Goal: Task Accomplishment & Management: Use online tool/utility

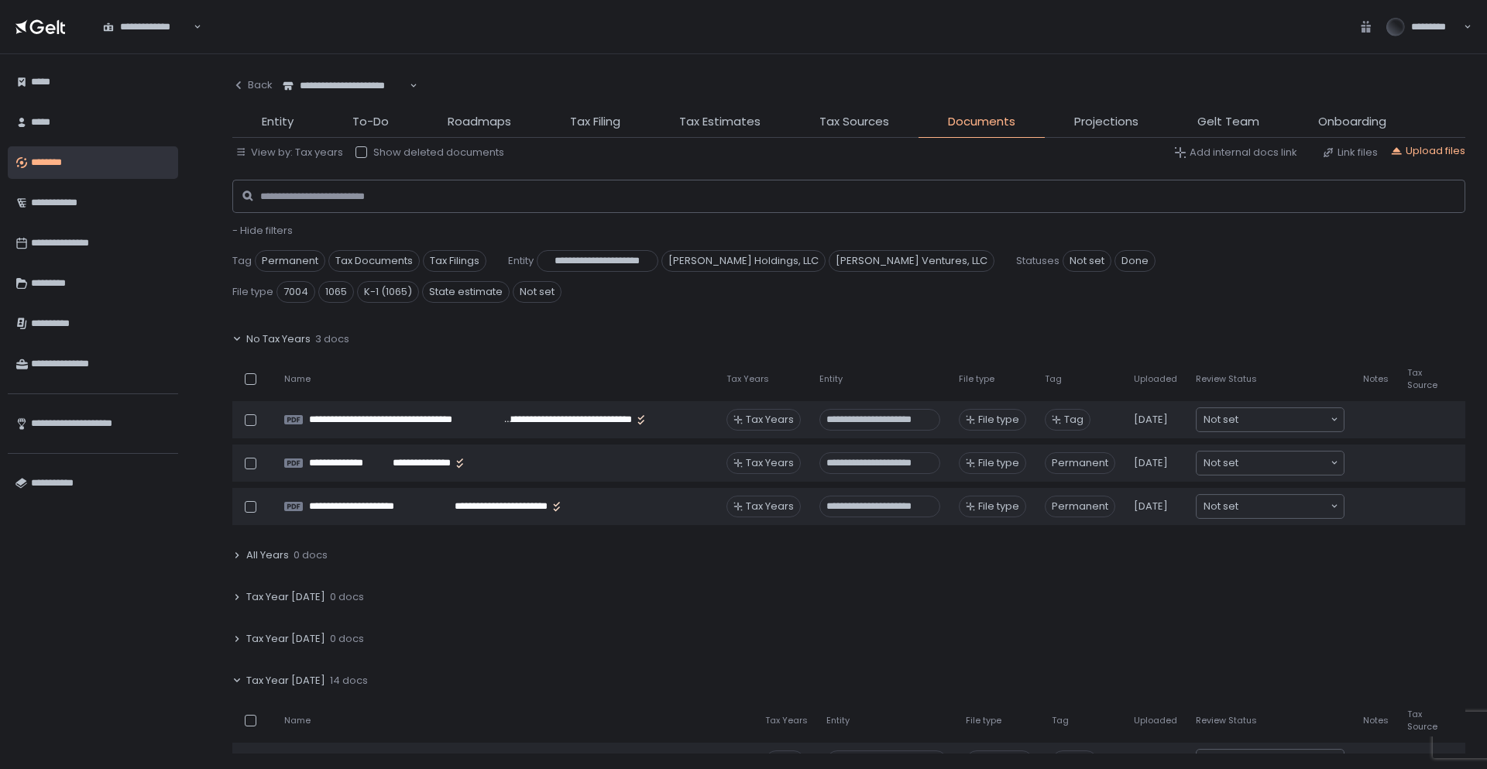
scroll to position [232, 0]
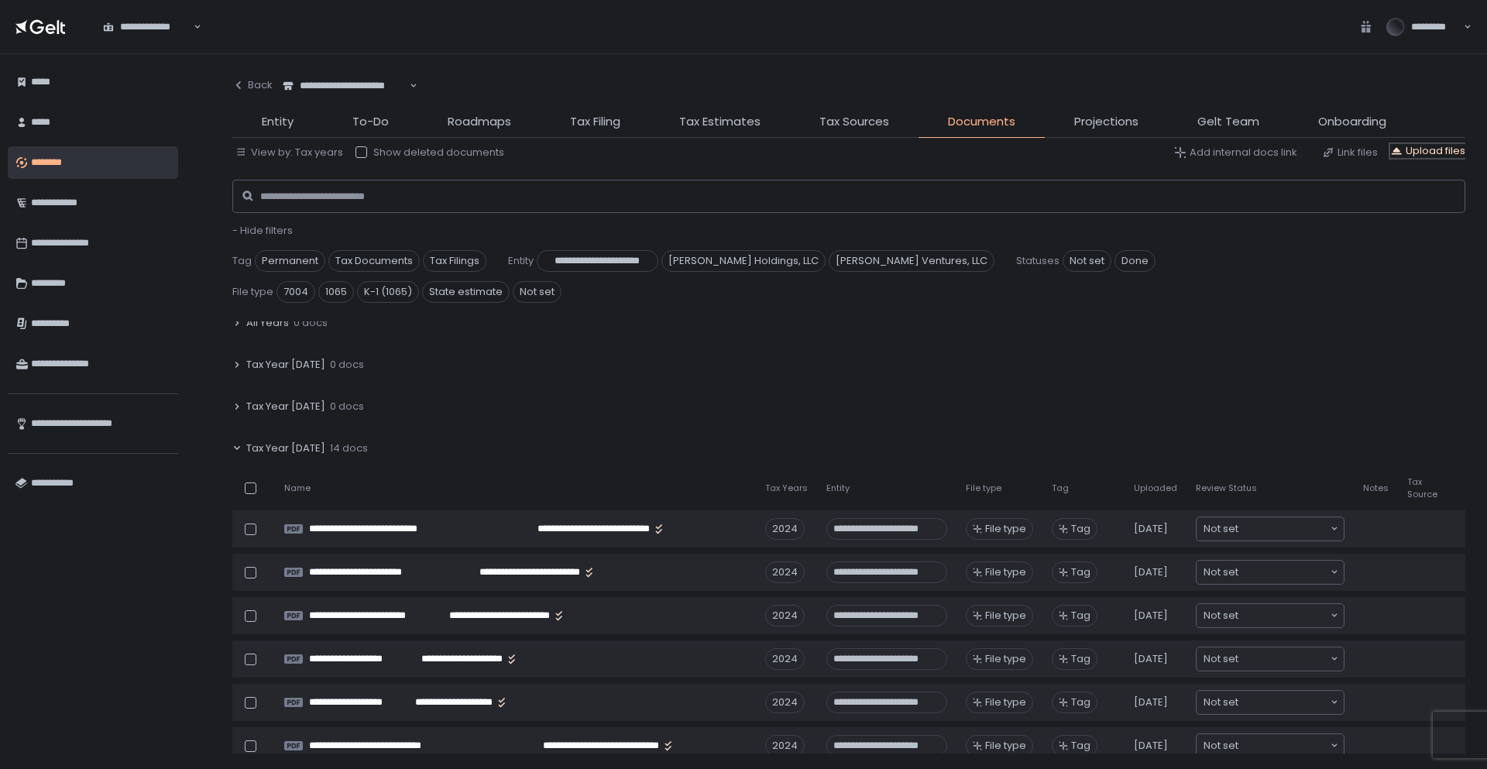
click at [1405, 152] on div "Upload files" at bounding box center [1428, 151] width 75 height 14
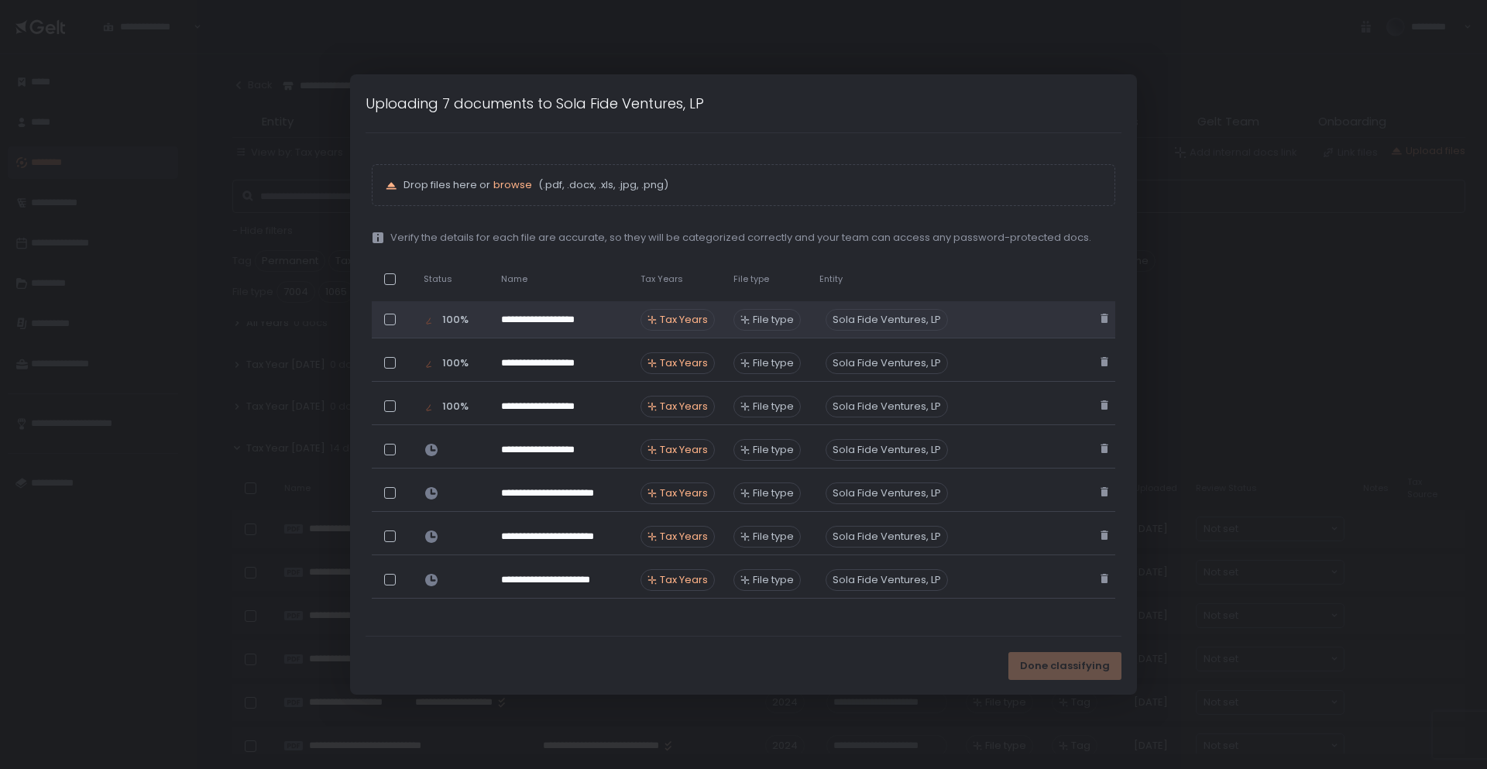
click at [690, 325] on span "Tax Years" at bounding box center [684, 320] width 48 height 14
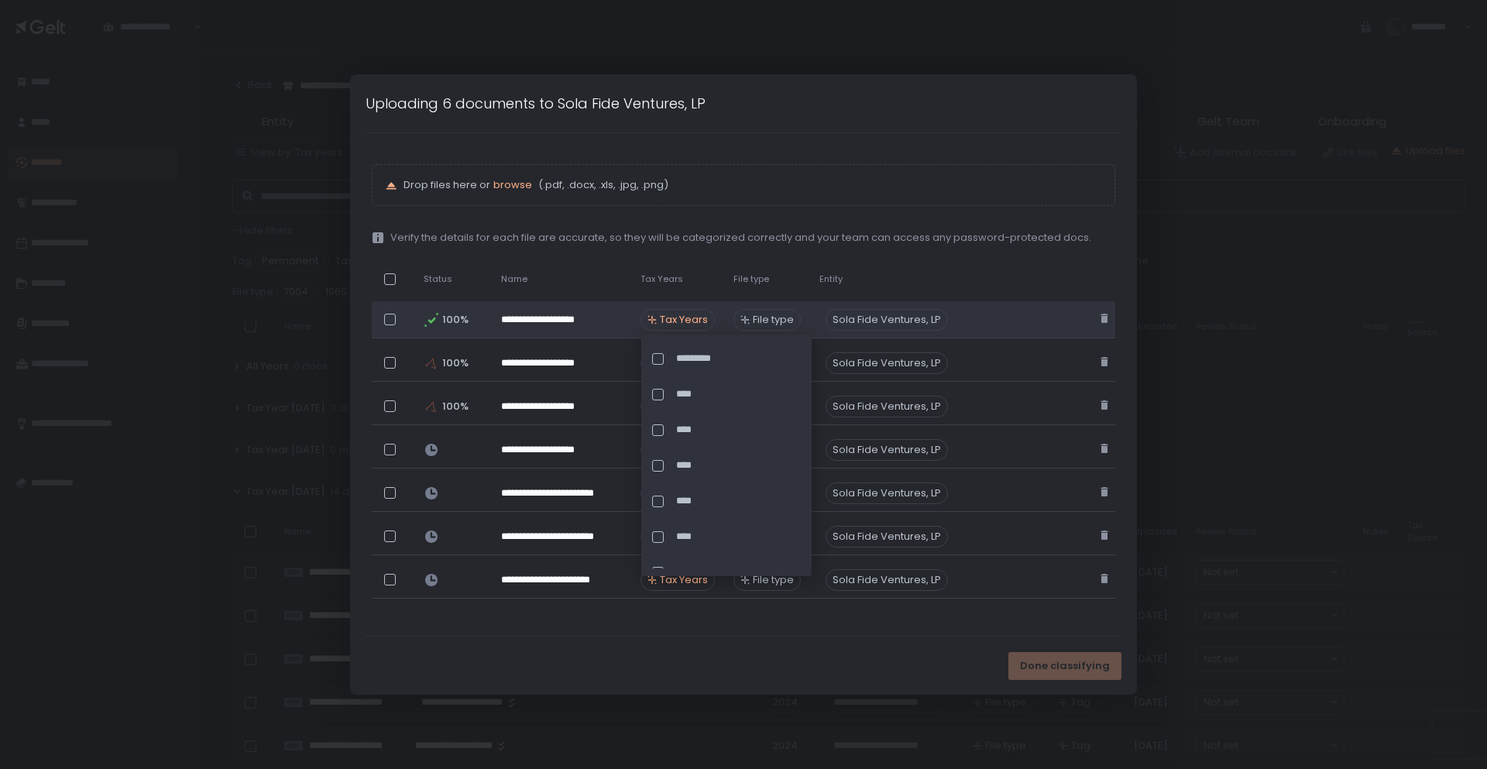
scroll to position [276, 0]
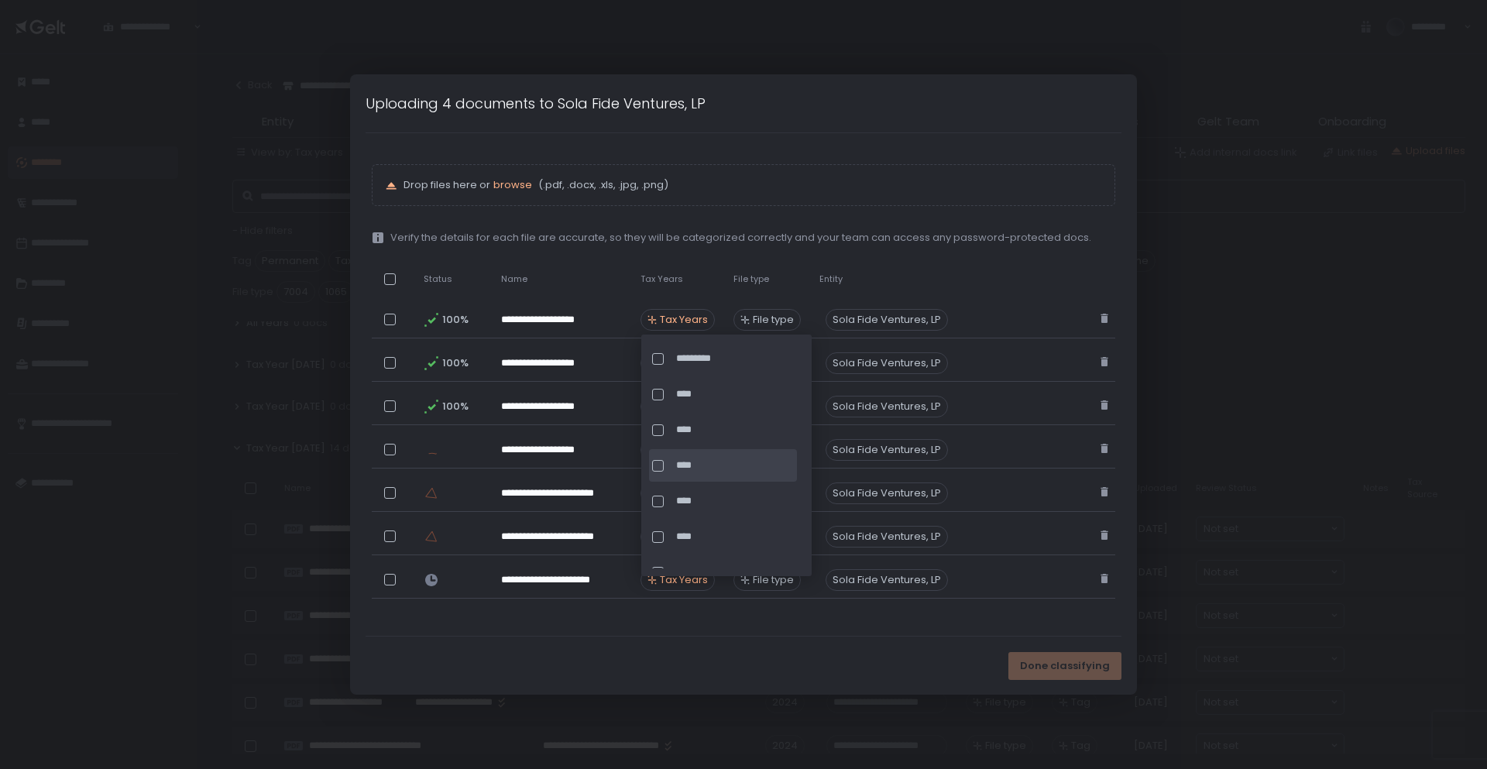
click at [658, 461] on div at bounding box center [658, 466] width 12 height 12
click at [809, 214] on div "**********" at bounding box center [744, 384] width 744 height 441
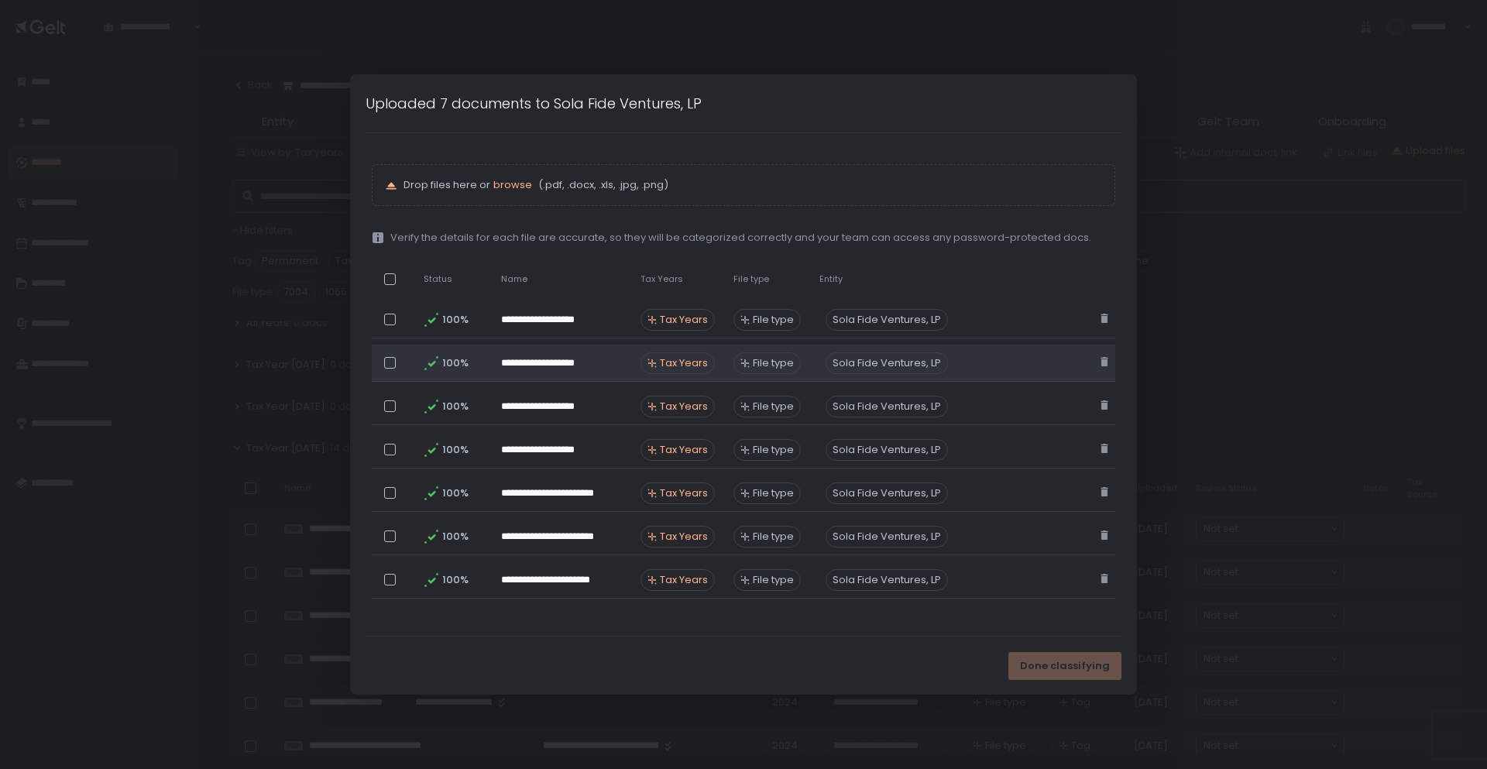
click at [679, 364] on span "Tax Years" at bounding box center [684, 363] width 48 height 14
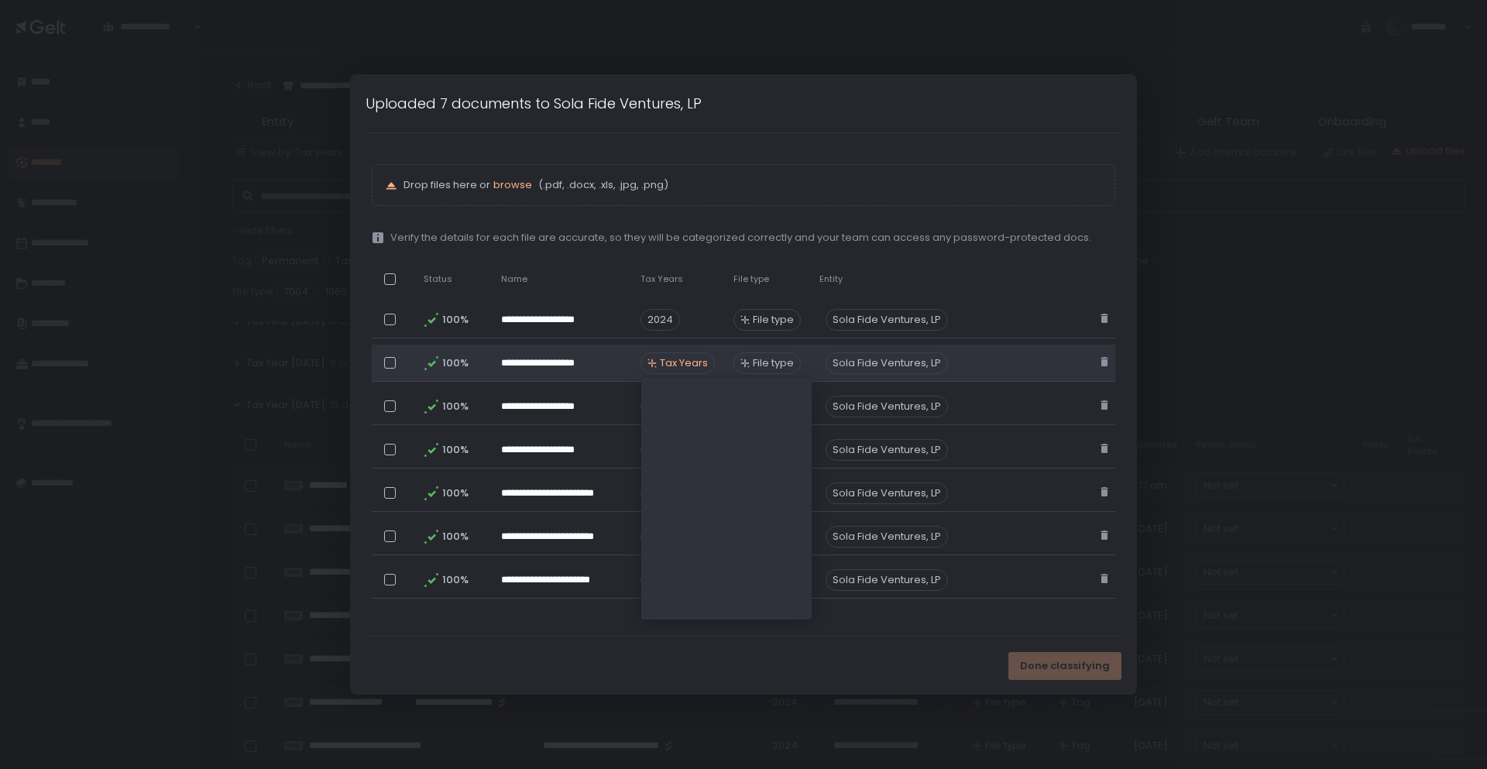
scroll to position [493, 0]
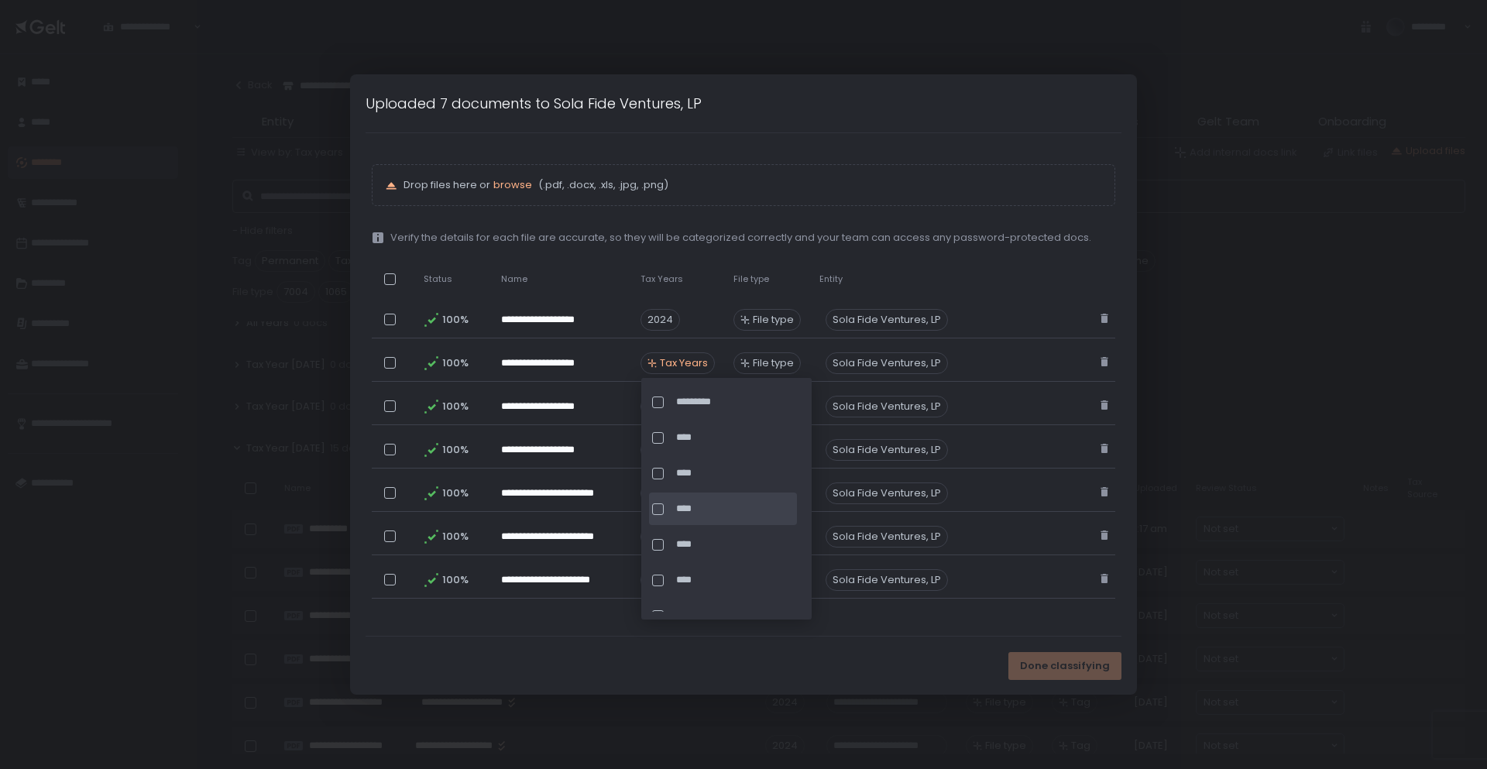
click at [656, 512] on div at bounding box center [658, 510] width 12 height 12
click at [587, 631] on div "**********" at bounding box center [744, 384] width 757 height 503
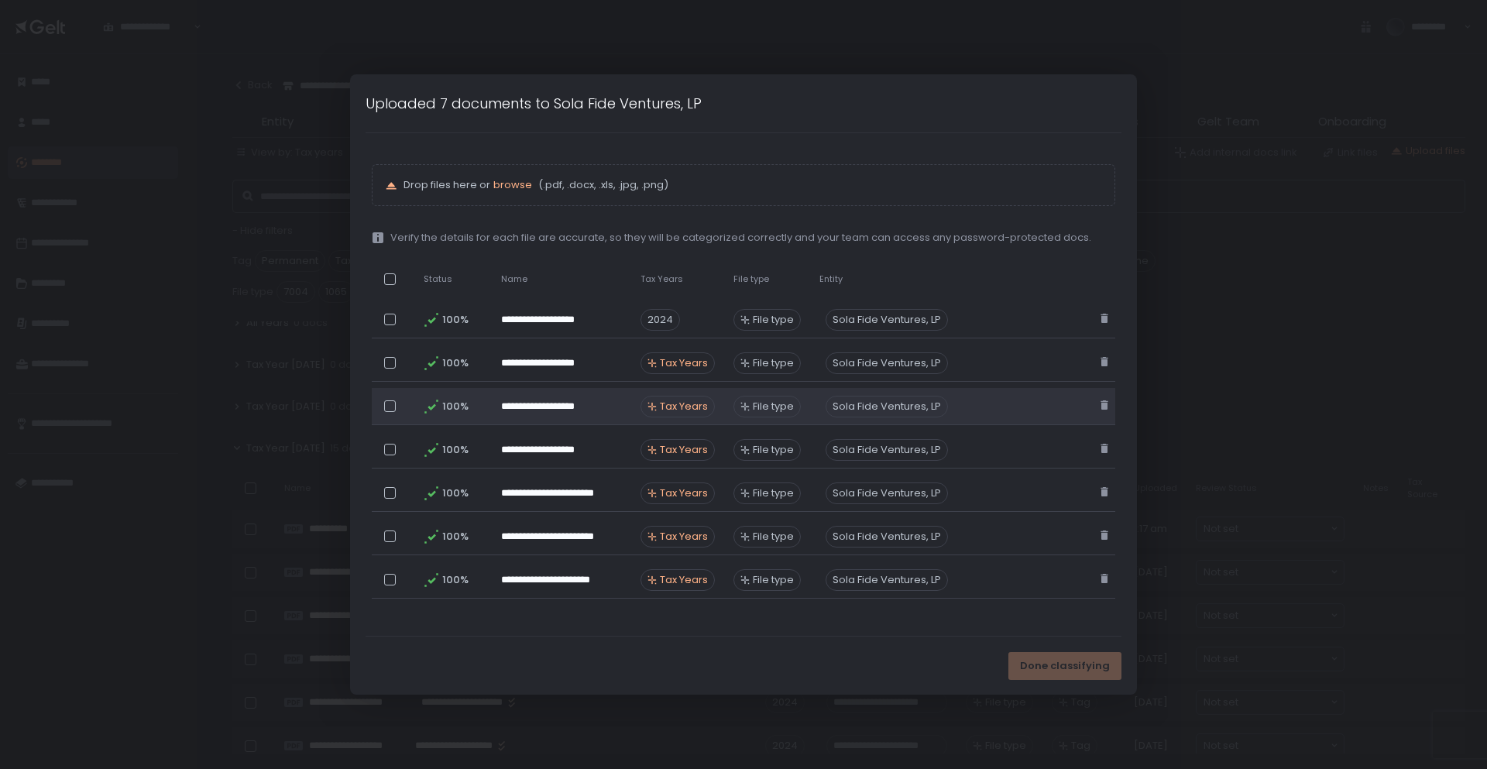
click at [682, 407] on span "Tax Years" at bounding box center [684, 407] width 48 height 14
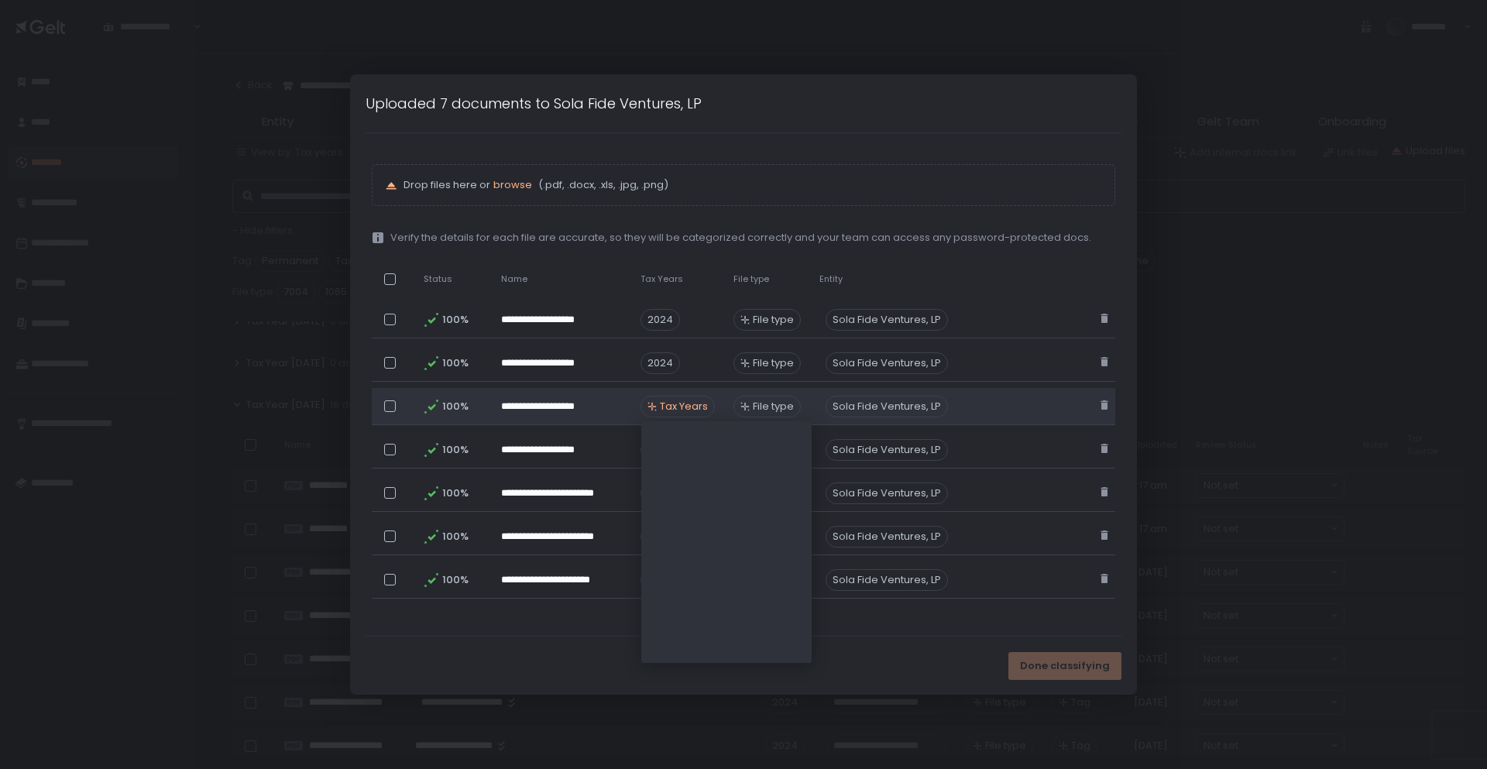
scroll to position [449, 0]
click at [682, 407] on span "Tax Years" at bounding box center [684, 407] width 48 height 14
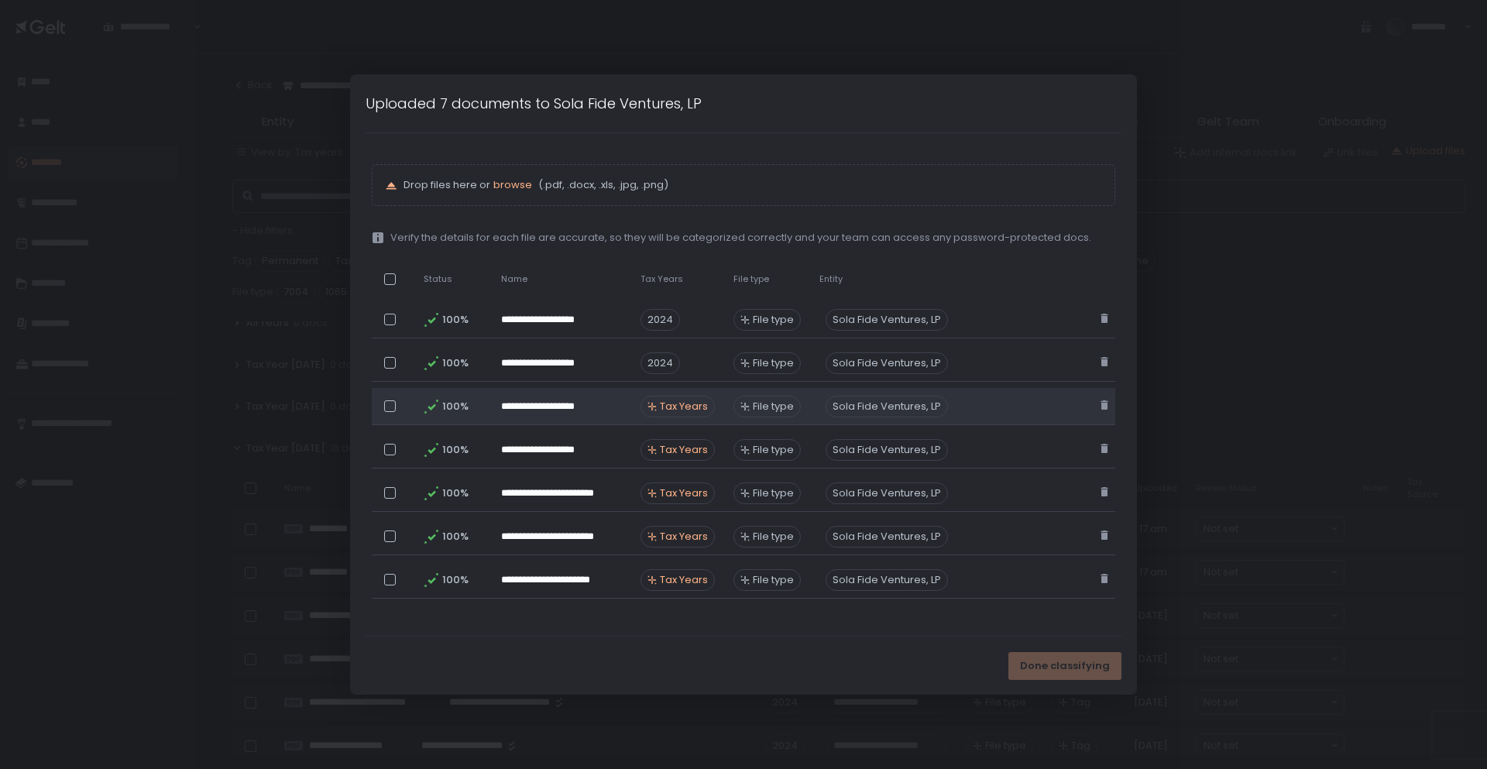
click at [682, 407] on span "Tax Years" at bounding box center [684, 407] width 48 height 14
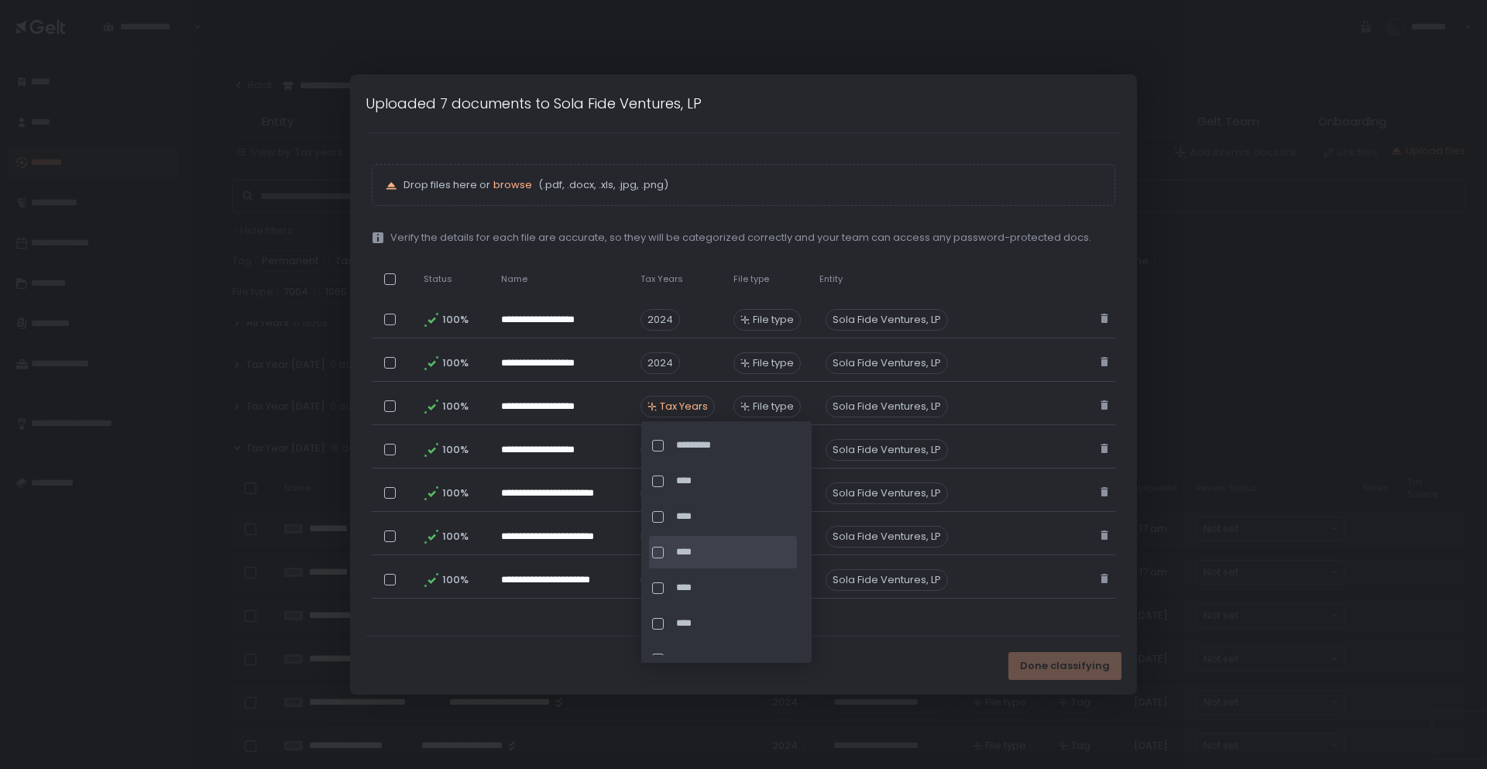
click at [658, 554] on div at bounding box center [658, 553] width 12 height 12
click at [578, 669] on div "Done classifying" at bounding box center [744, 666] width 788 height 58
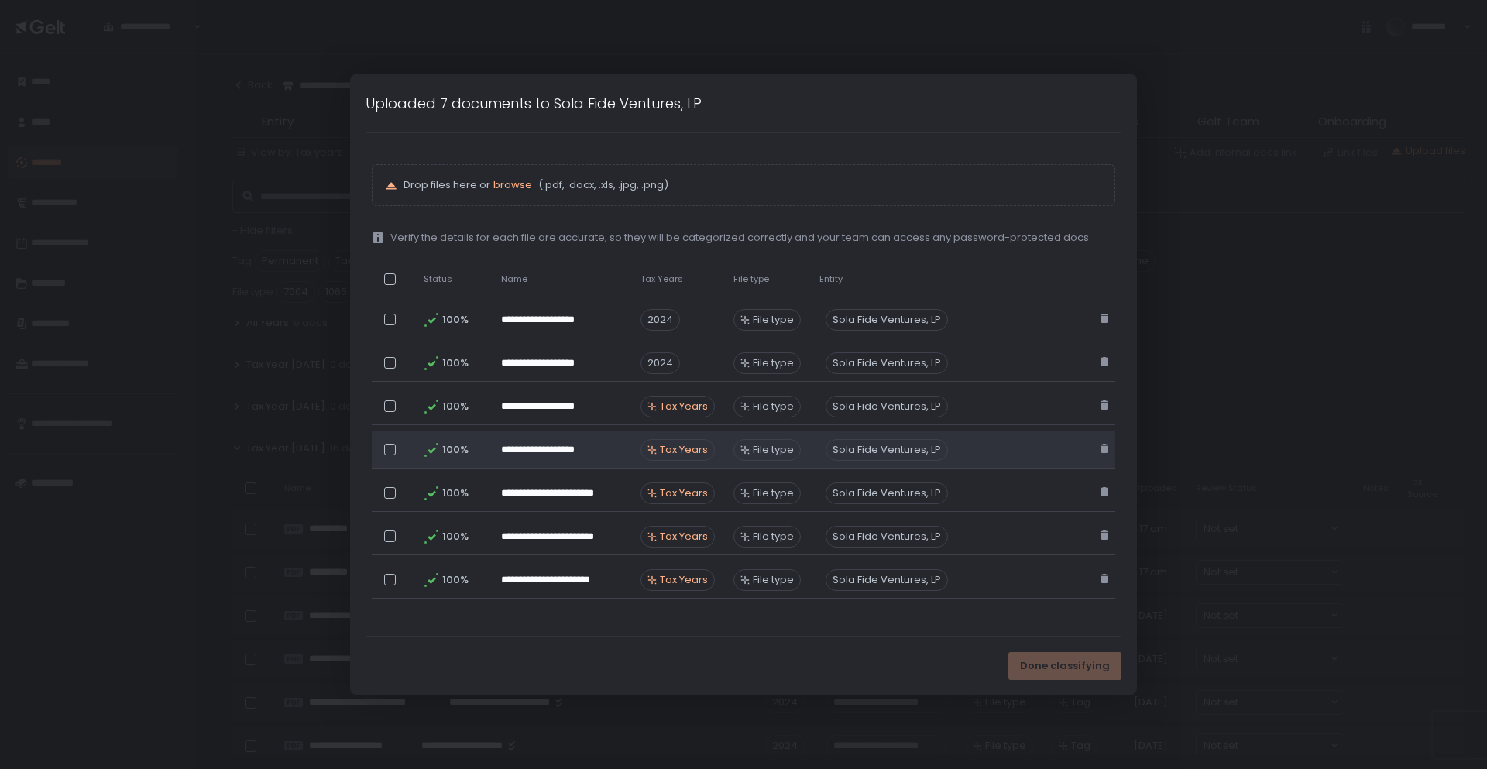
click at [685, 450] on span "Tax Years" at bounding box center [684, 450] width 48 height 14
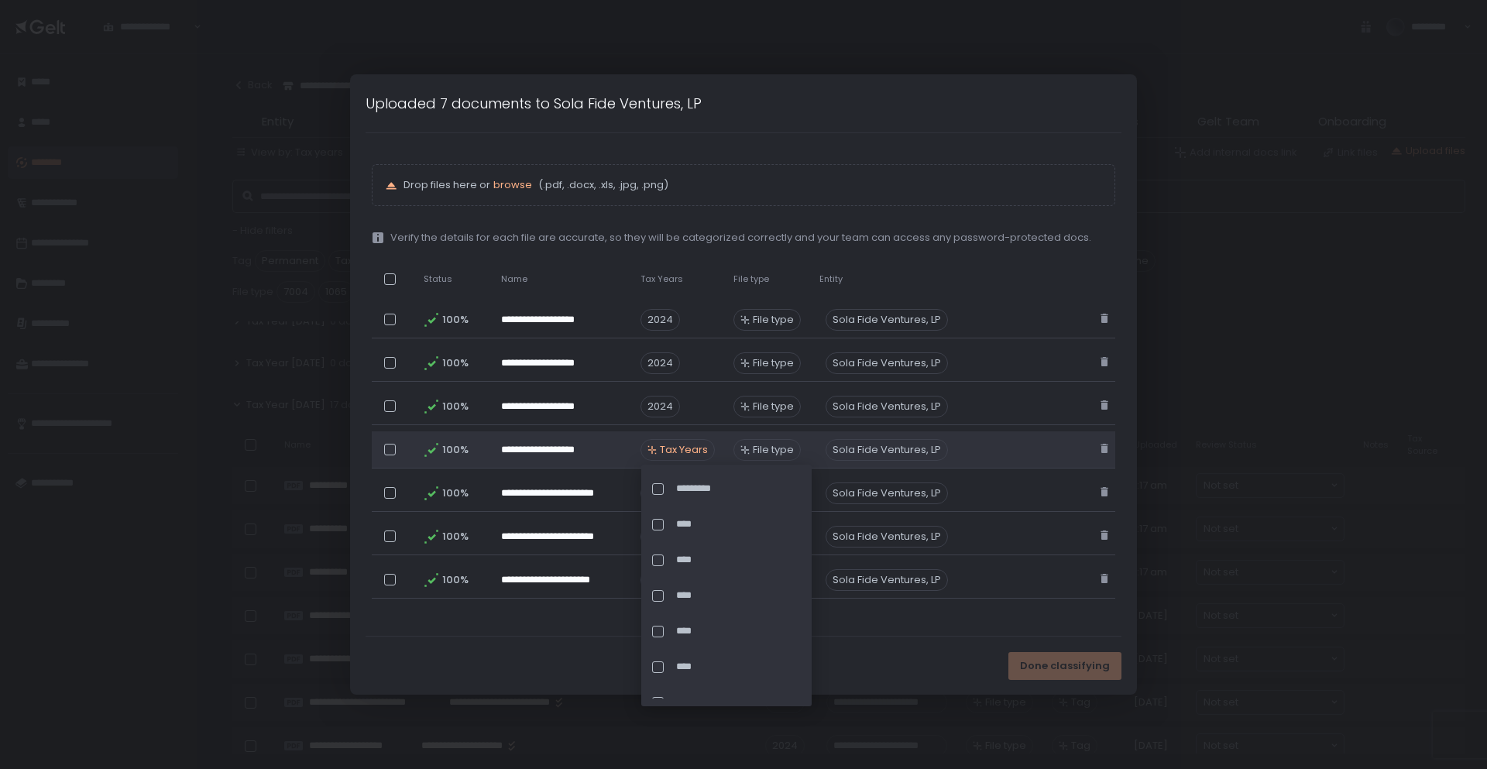
scroll to position [406, 0]
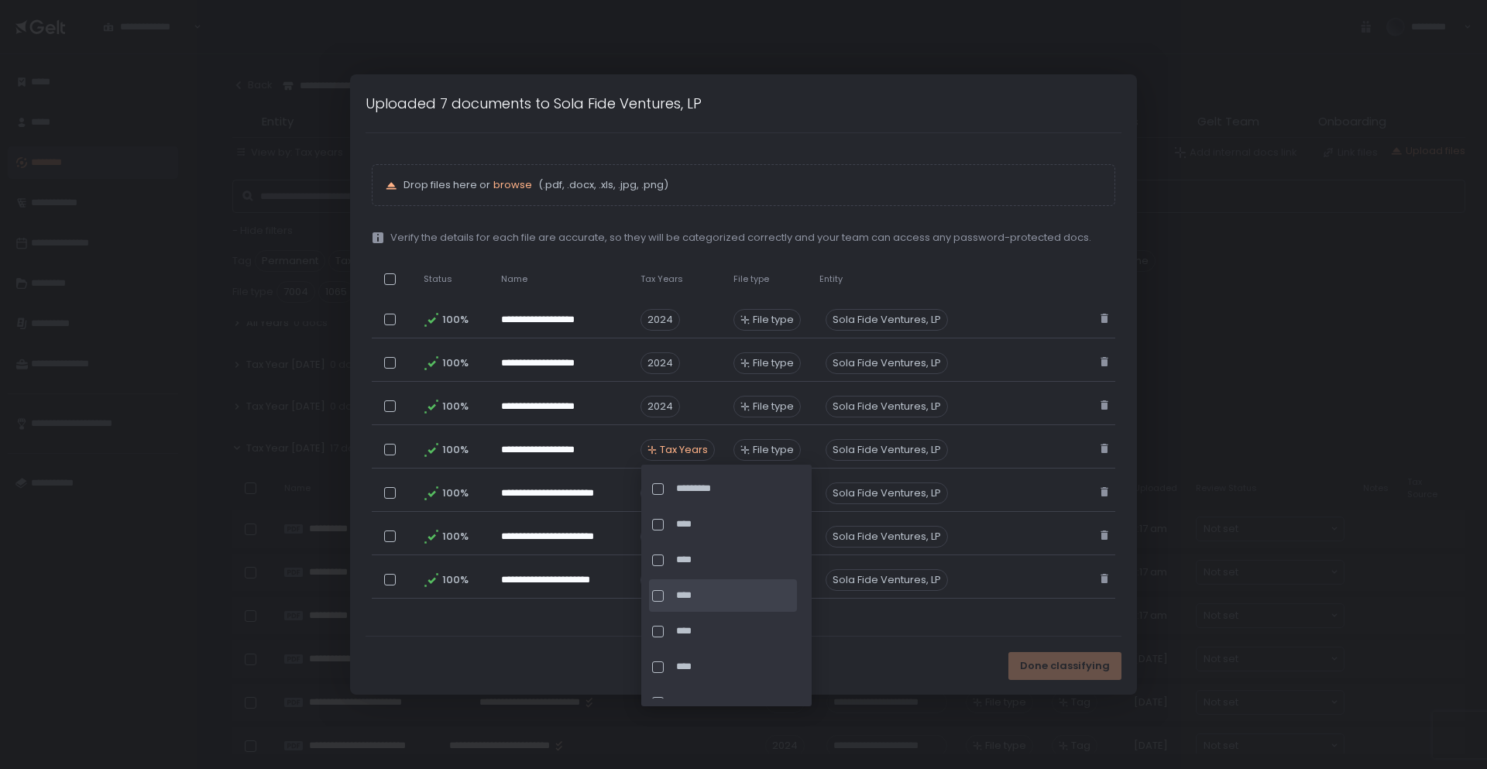
click at [656, 596] on div at bounding box center [658, 596] width 12 height 12
click at [610, 635] on div "**********" at bounding box center [744, 384] width 757 height 503
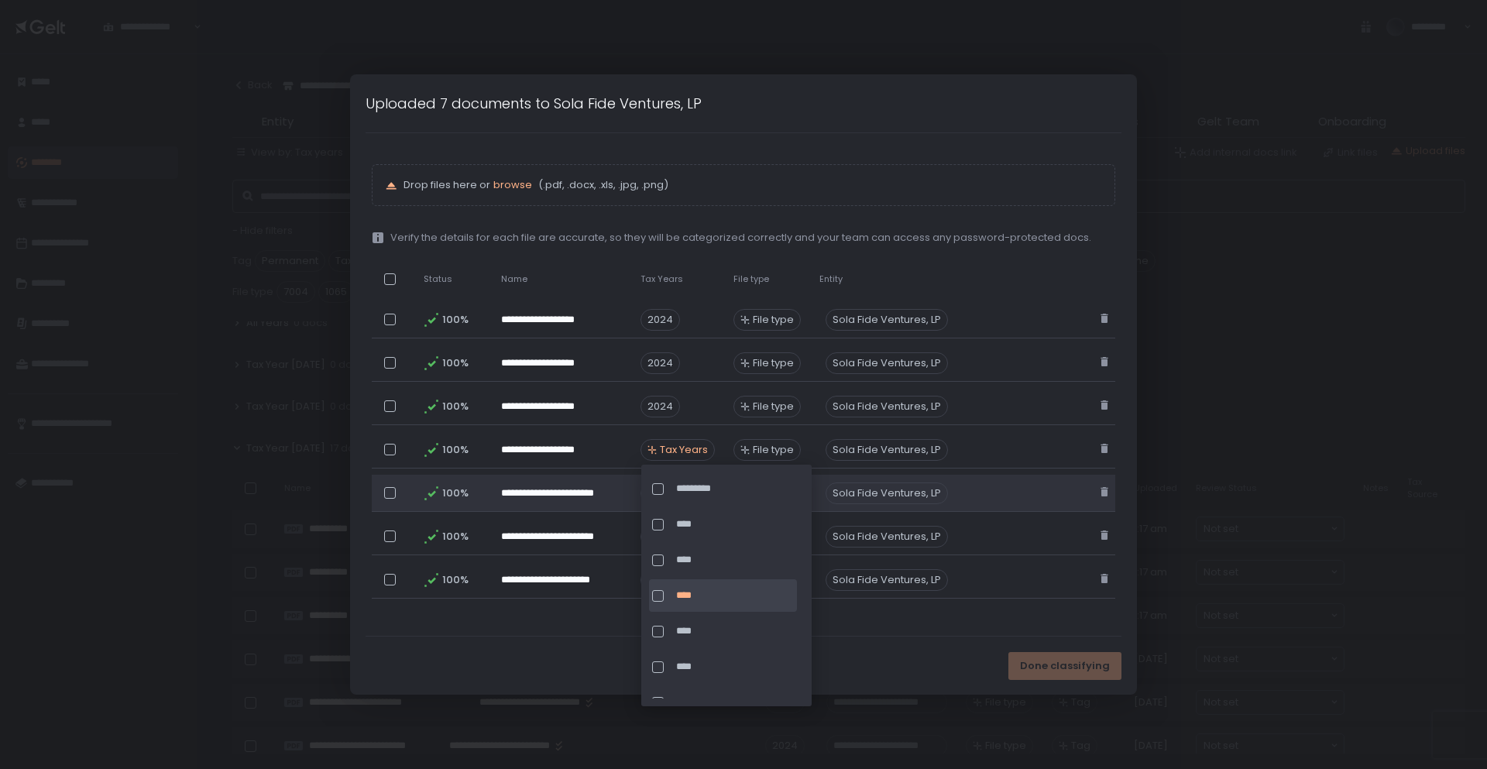
click at [693, 494] on span "Tax Years" at bounding box center [684, 493] width 48 height 14
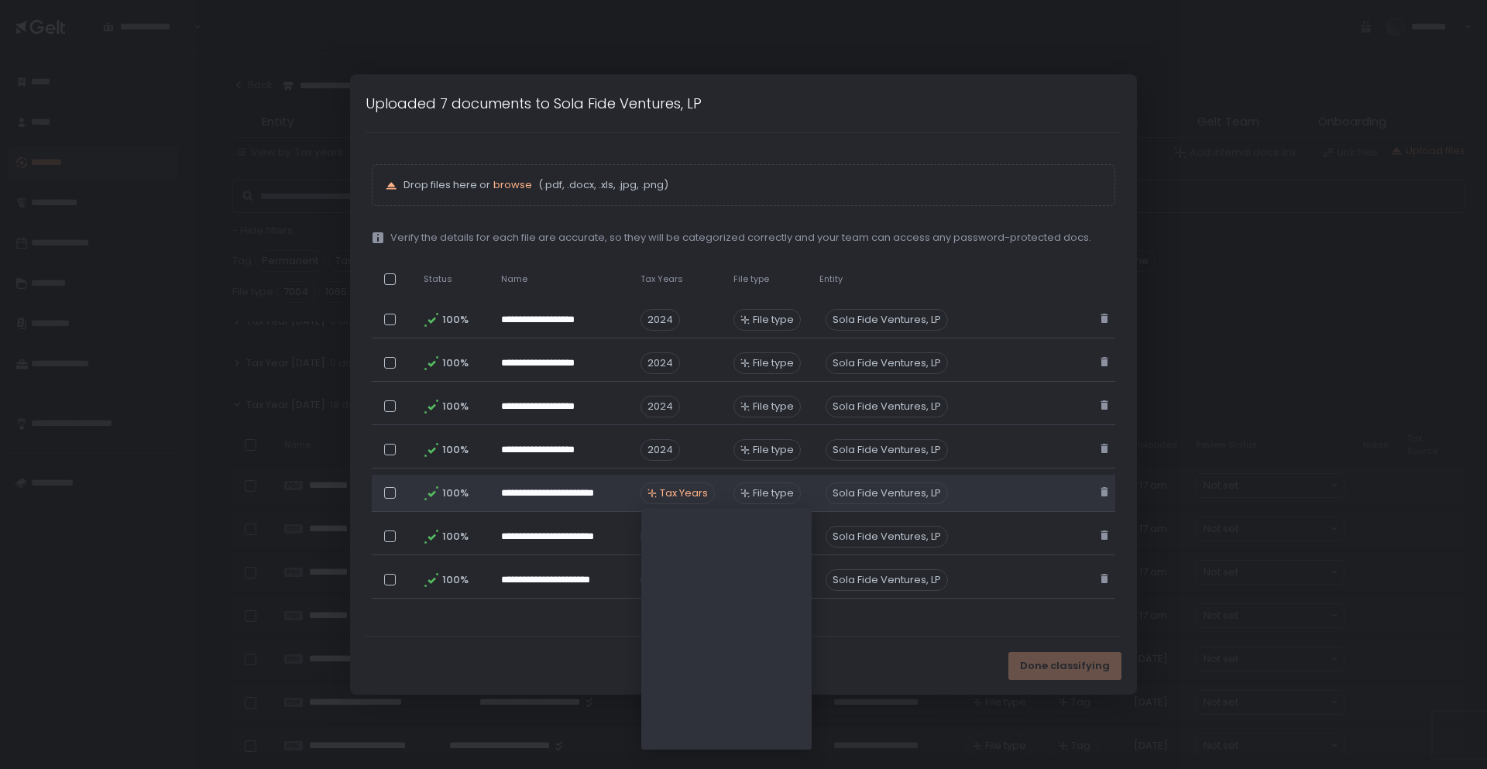
scroll to position [363, 0]
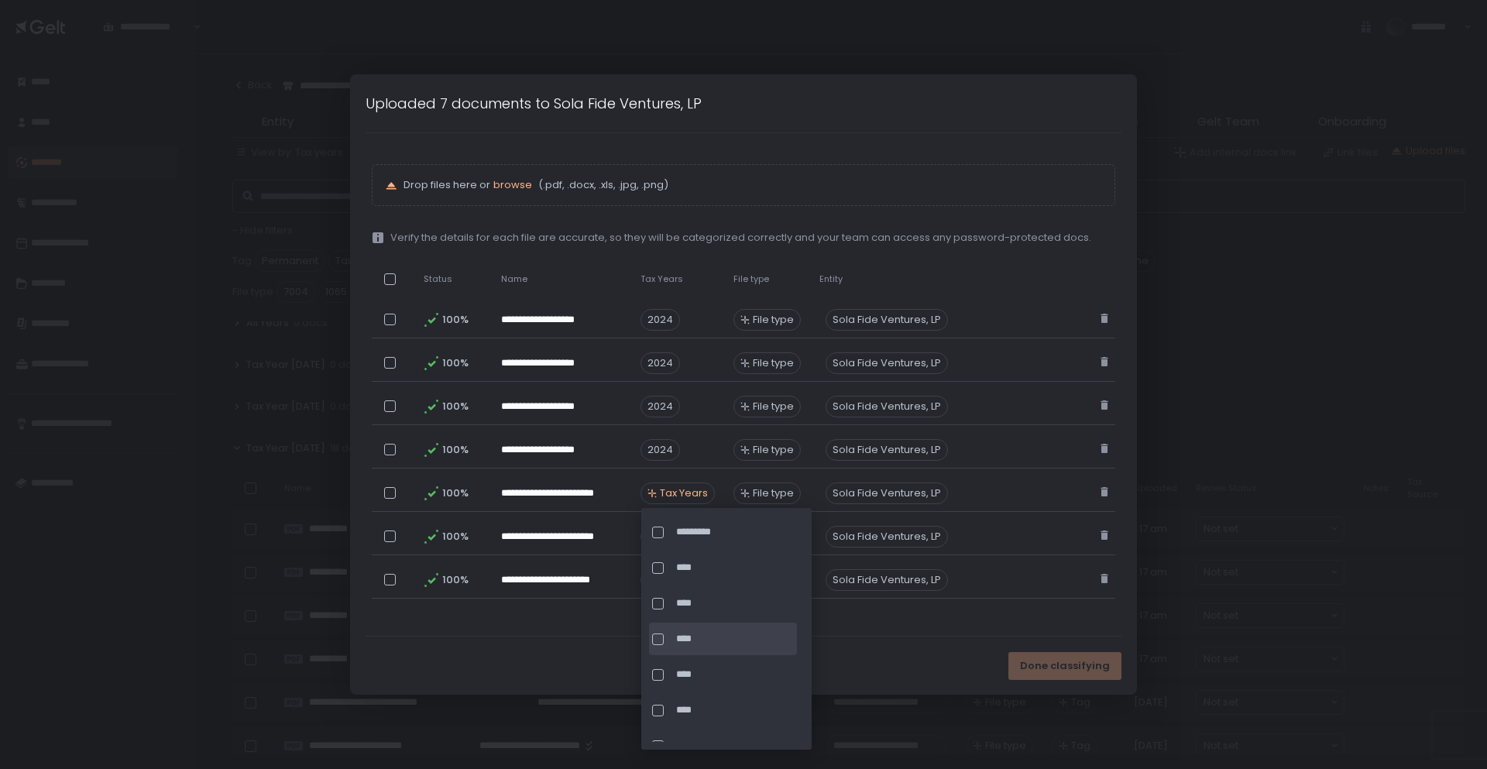
click at [651, 640] on div "****" at bounding box center [723, 639] width 148 height 33
drag, startPoint x: 609, startPoint y: 663, endPoint x: 632, endPoint y: 637, distance: 35.1
click at [610, 663] on div "Done classifying" at bounding box center [744, 666] width 788 height 58
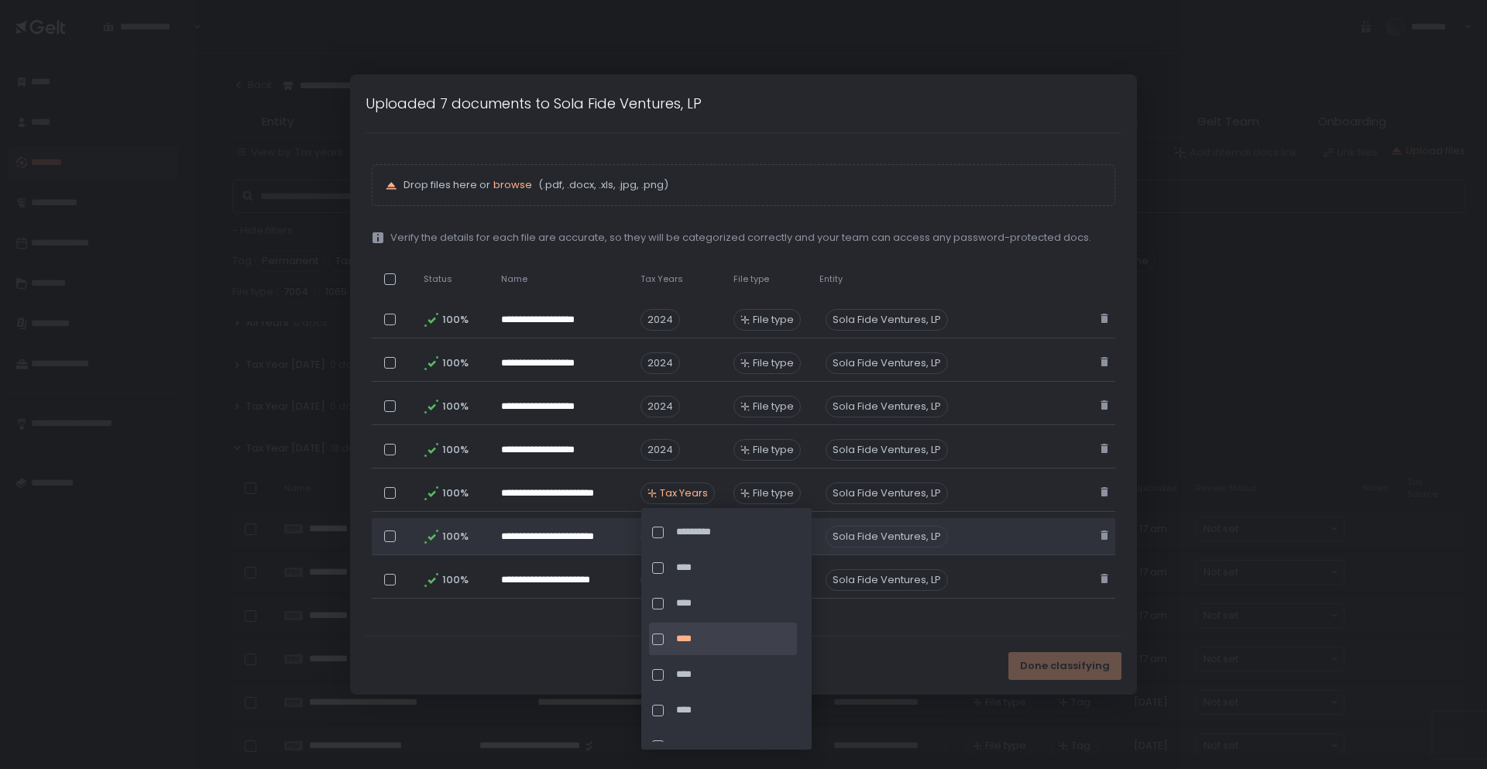
click at [694, 534] on span "Tax Years" at bounding box center [684, 537] width 48 height 14
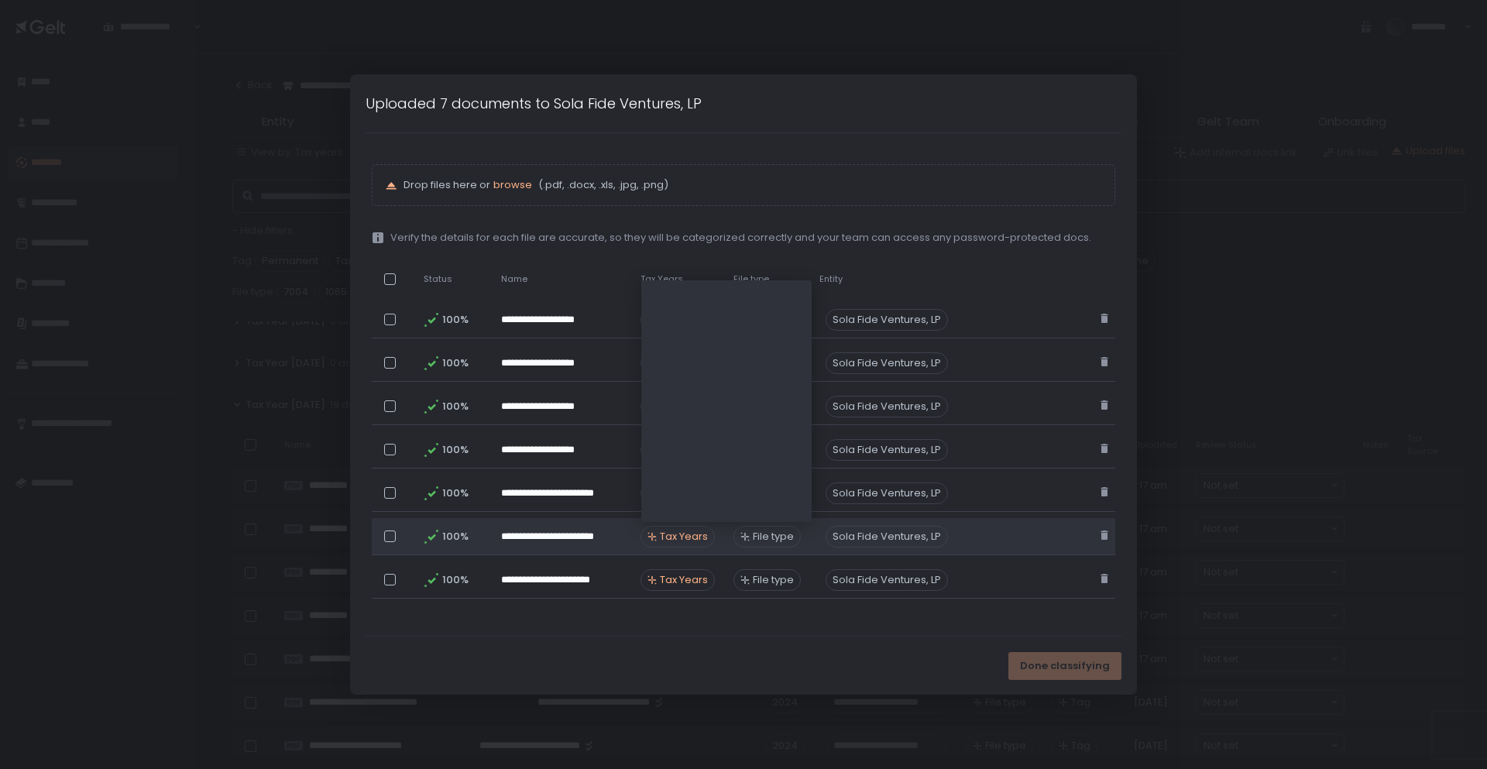
scroll to position [319, 0]
click at [694, 534] on span "Tax Years" at bounding box center [684, 537] width 48 height 14
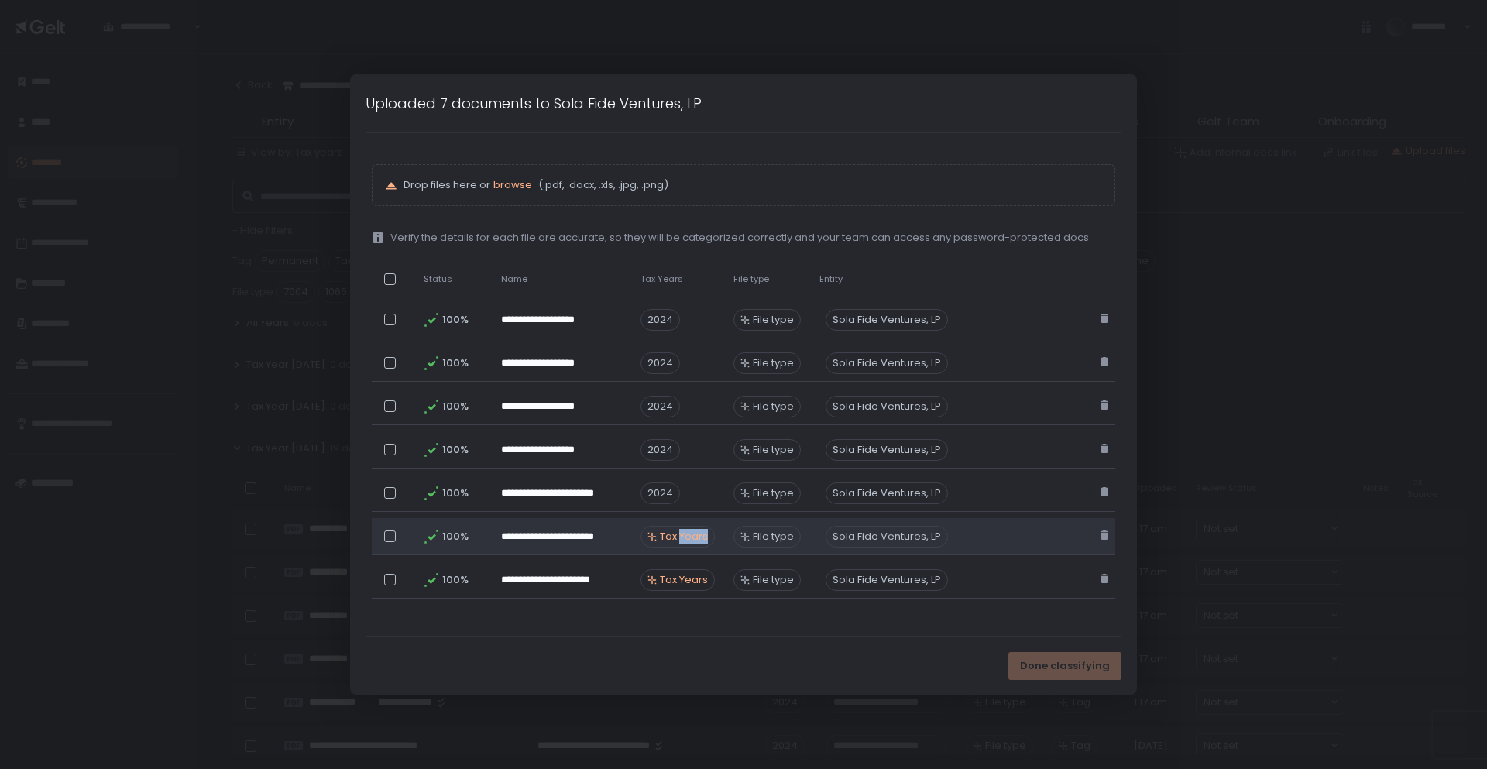
click at [694, 534] on span "Tax Years" at bounding box center [684, 537] width 48 height 14
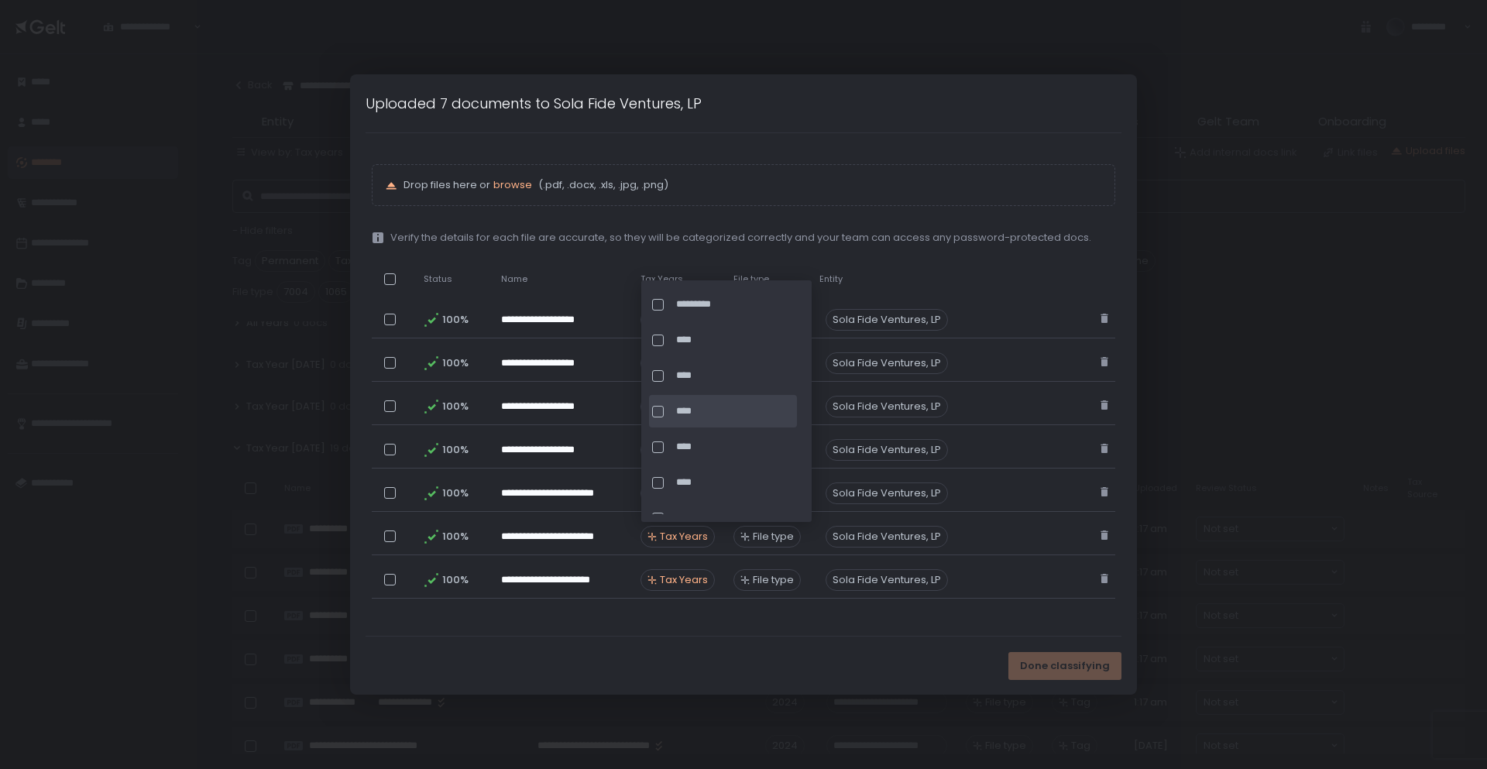
click at [658, 414] on div at bounding box center [658, 412] width 12 height 12
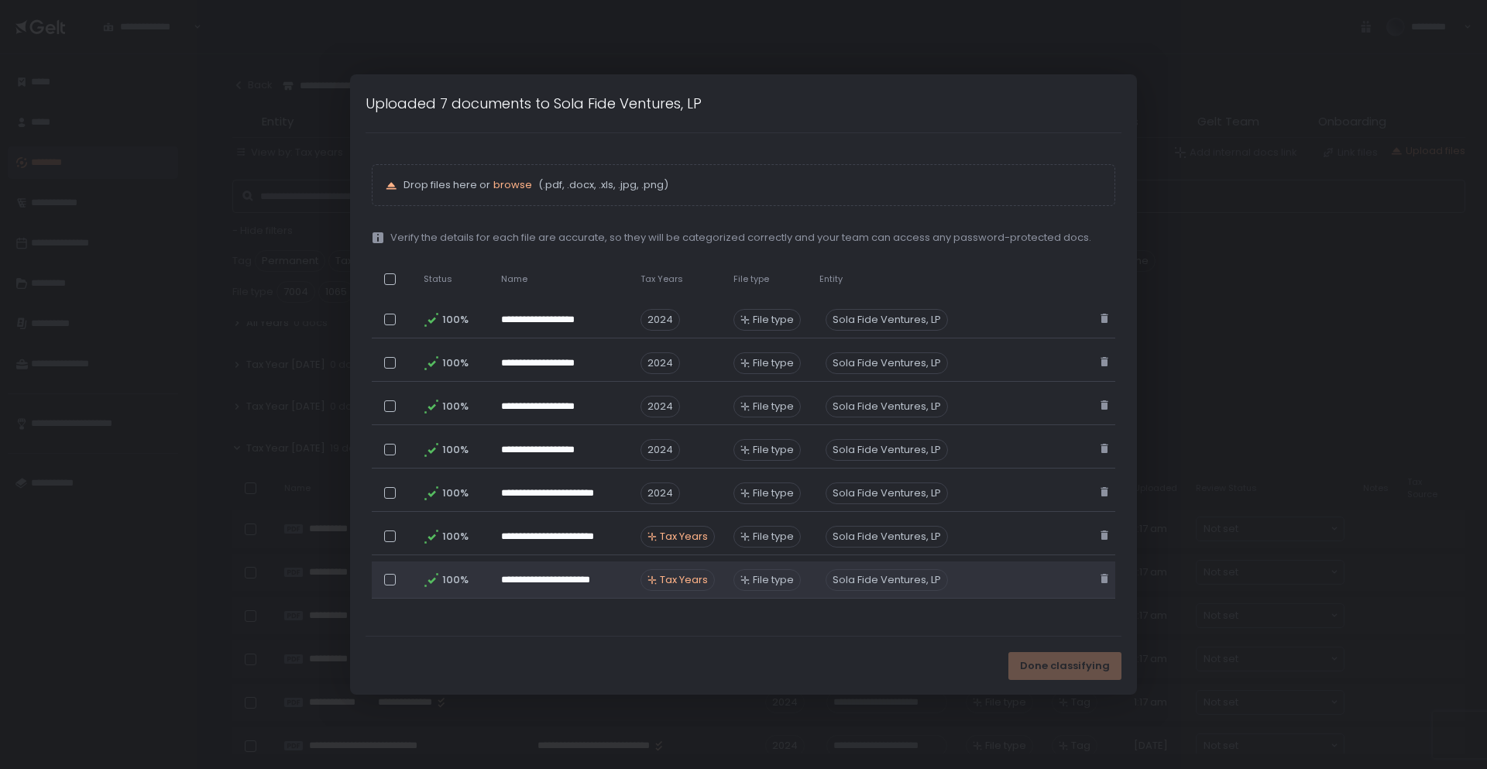
click at [693, 584] on span "Tax Years" at bounding box center [684, 580] width 48 height 14
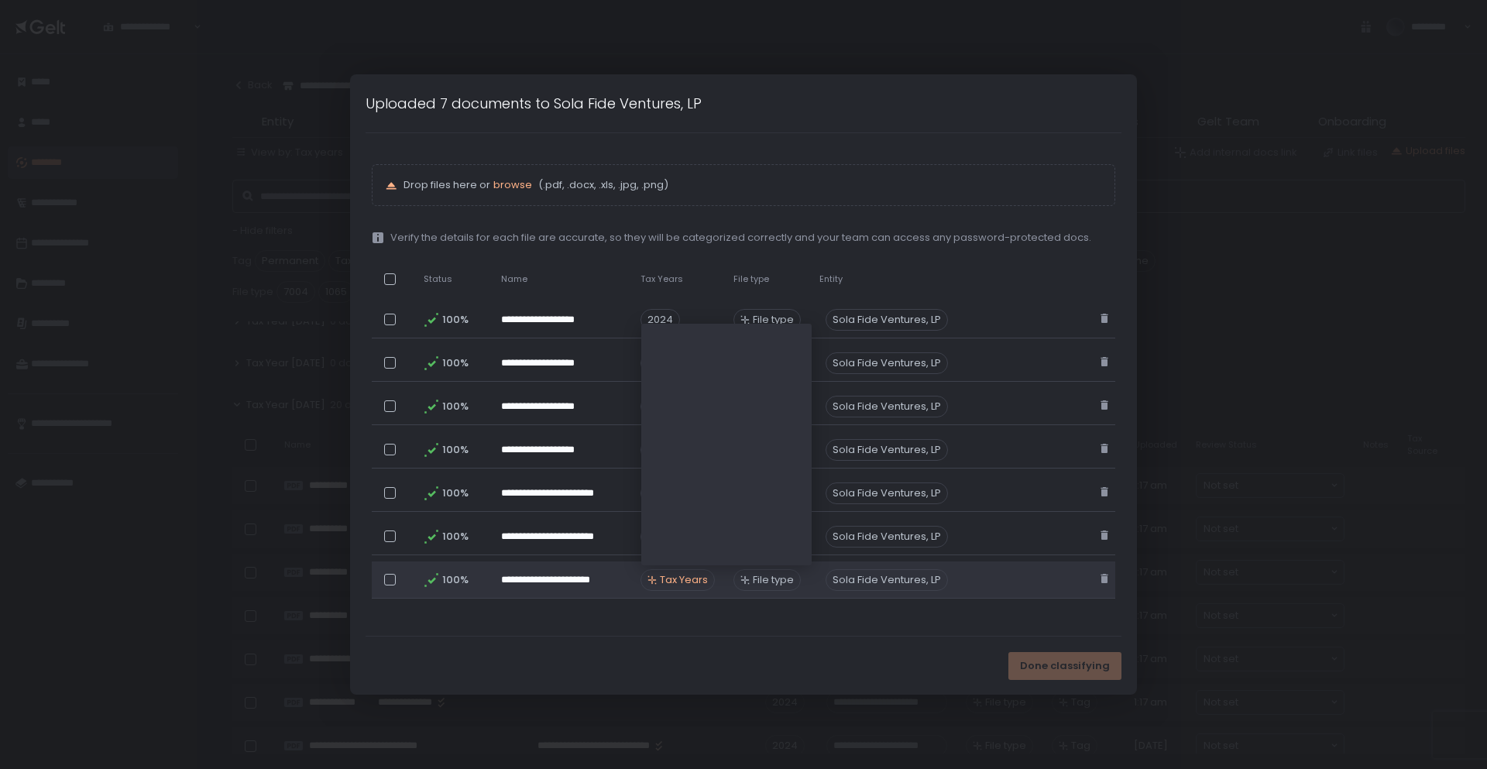
scroll to position [276, 0]
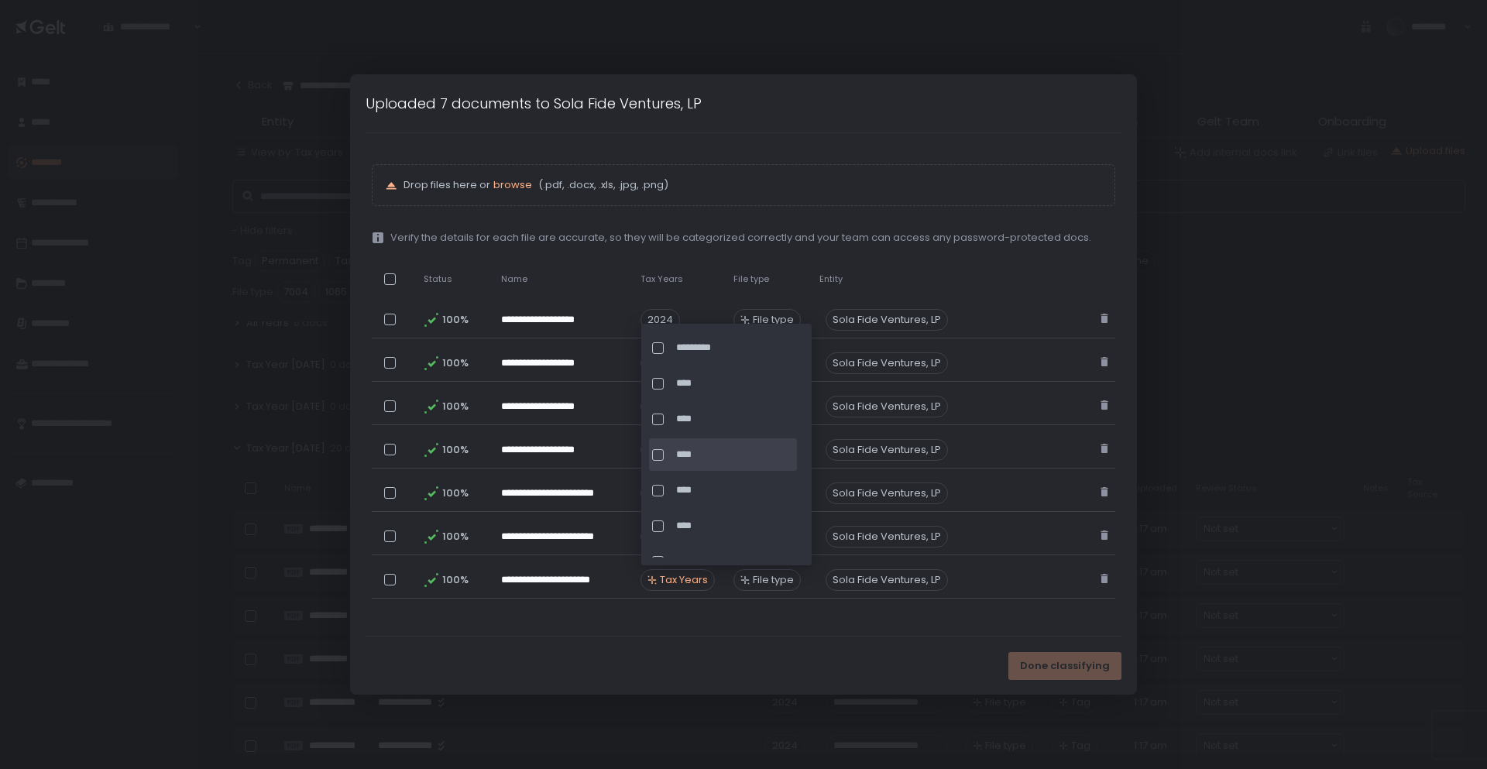
click at [658, 455] on div at bounding box center [658, 455] width 12 height 12
click at [671, 638] on div "Done classifying" at bounding box center [744, 666] width 788 height 58
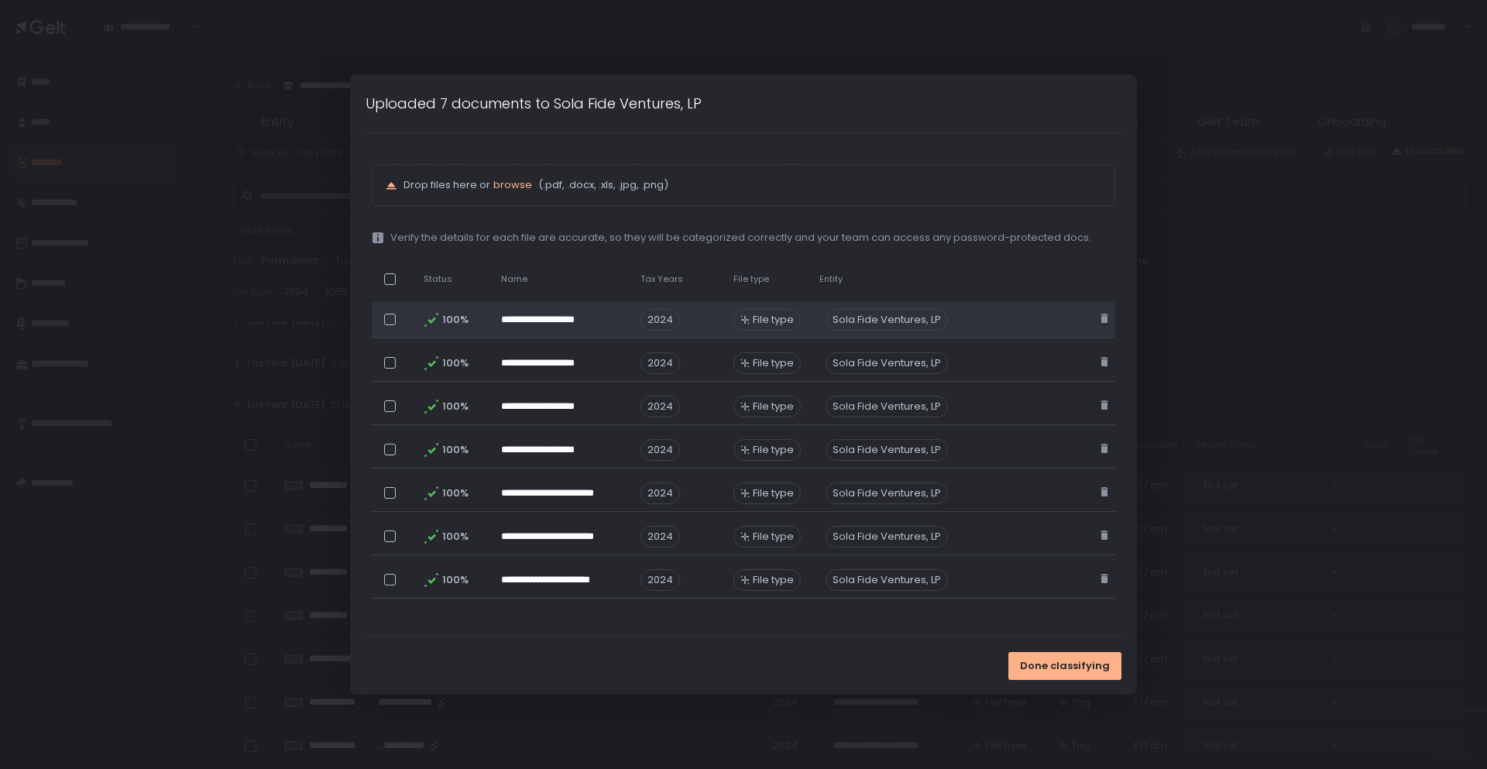
scroll to position [232, 0]
click at [778, 329] on div "File type" at bounding box center [767, 320] width 67 height 22
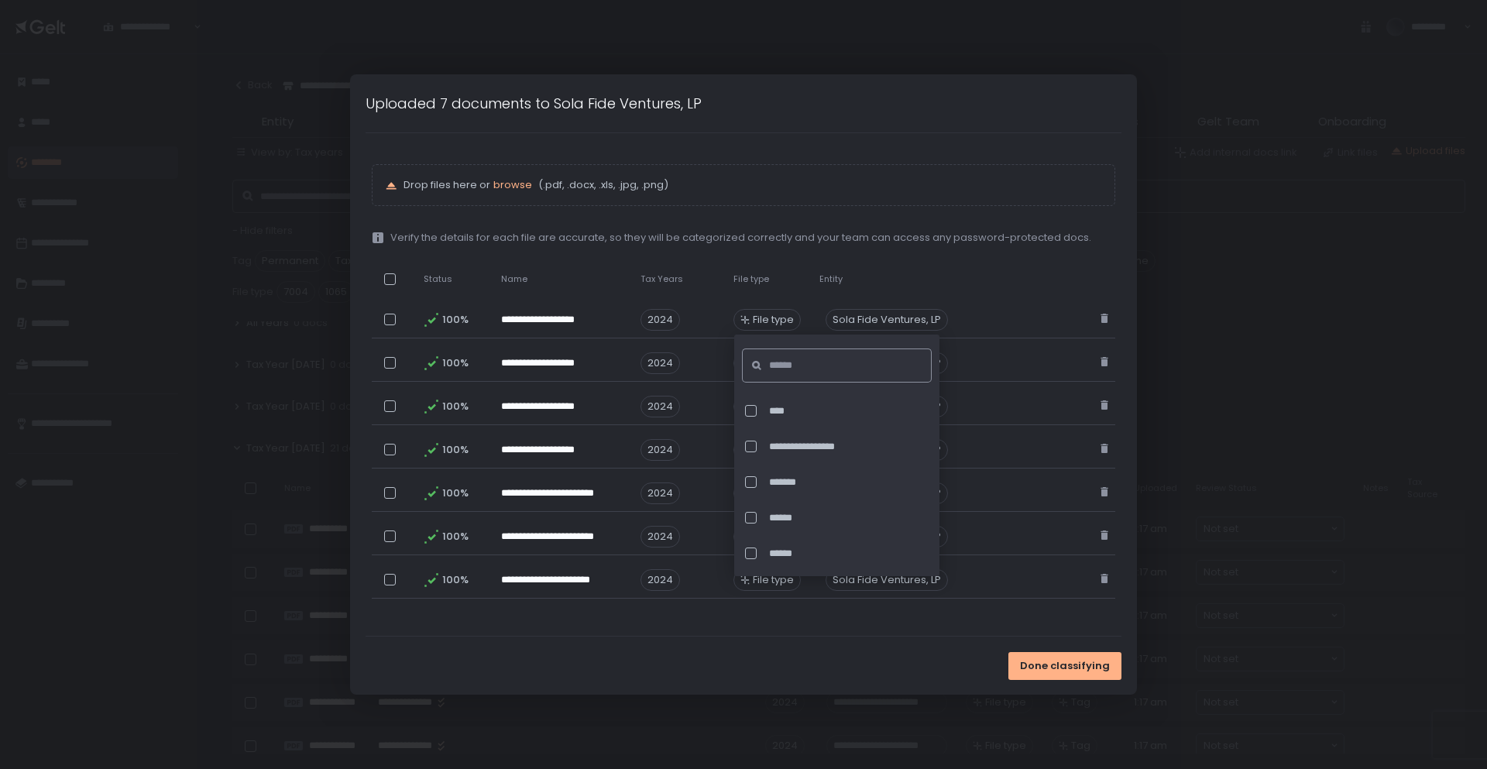
click at [786, 360] on input at bounding box center [841, 366] width 145 height 34
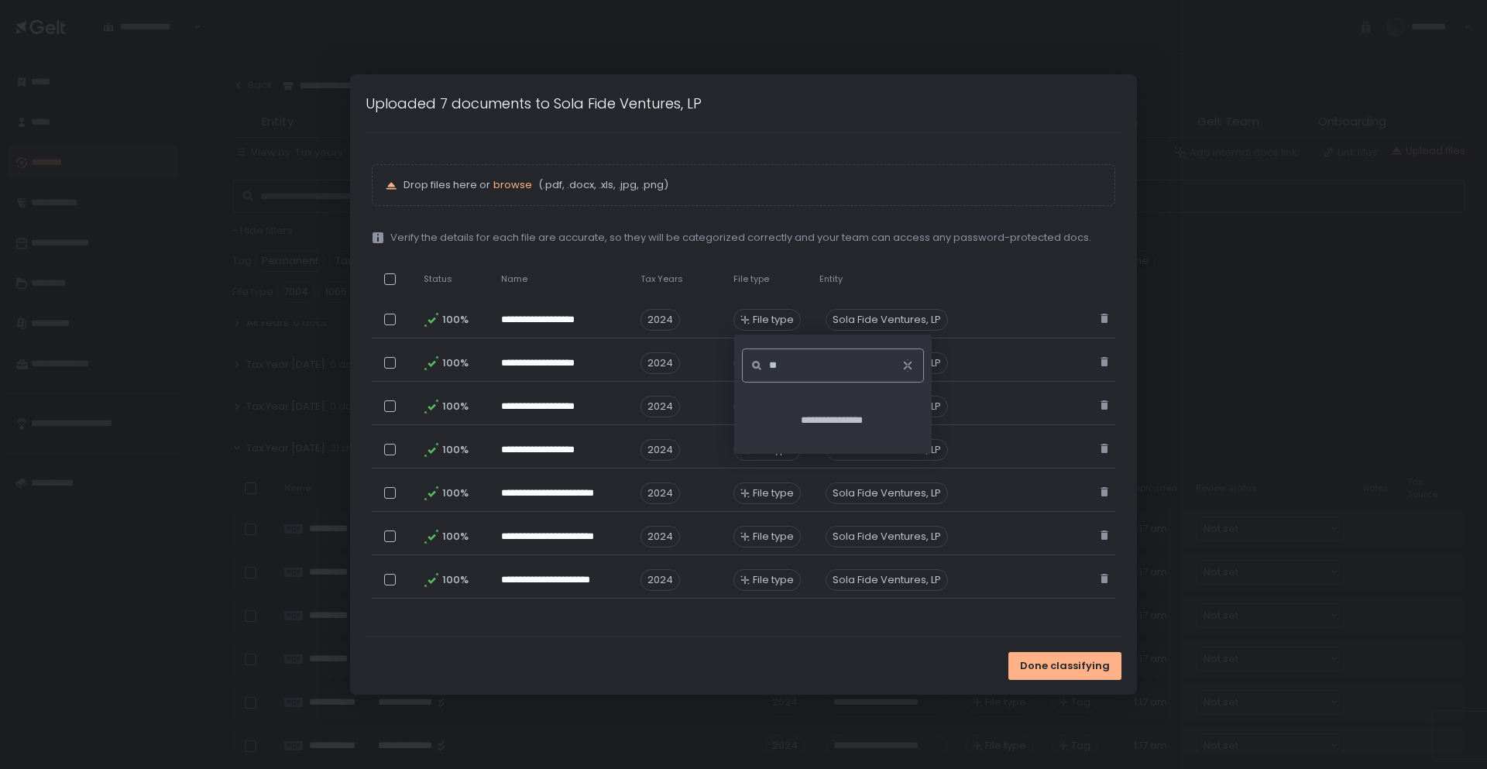
type input "*"
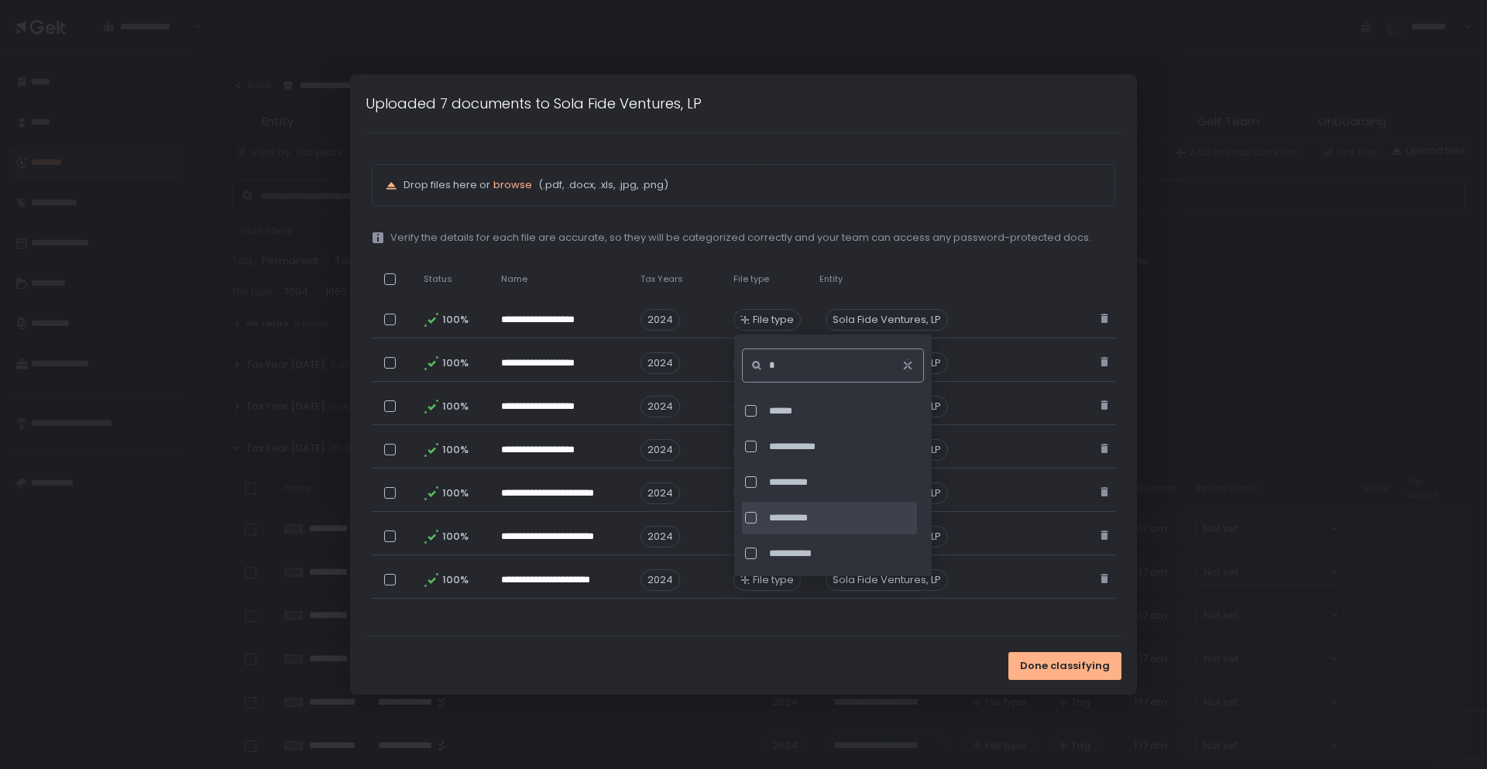
type input "*"
click at [752, 513] on div at bounding box center [751, 518] width 12 height 12
click at [785, 665] on div "Done classifying" at bounding box center [744, 666] width 788 height 58
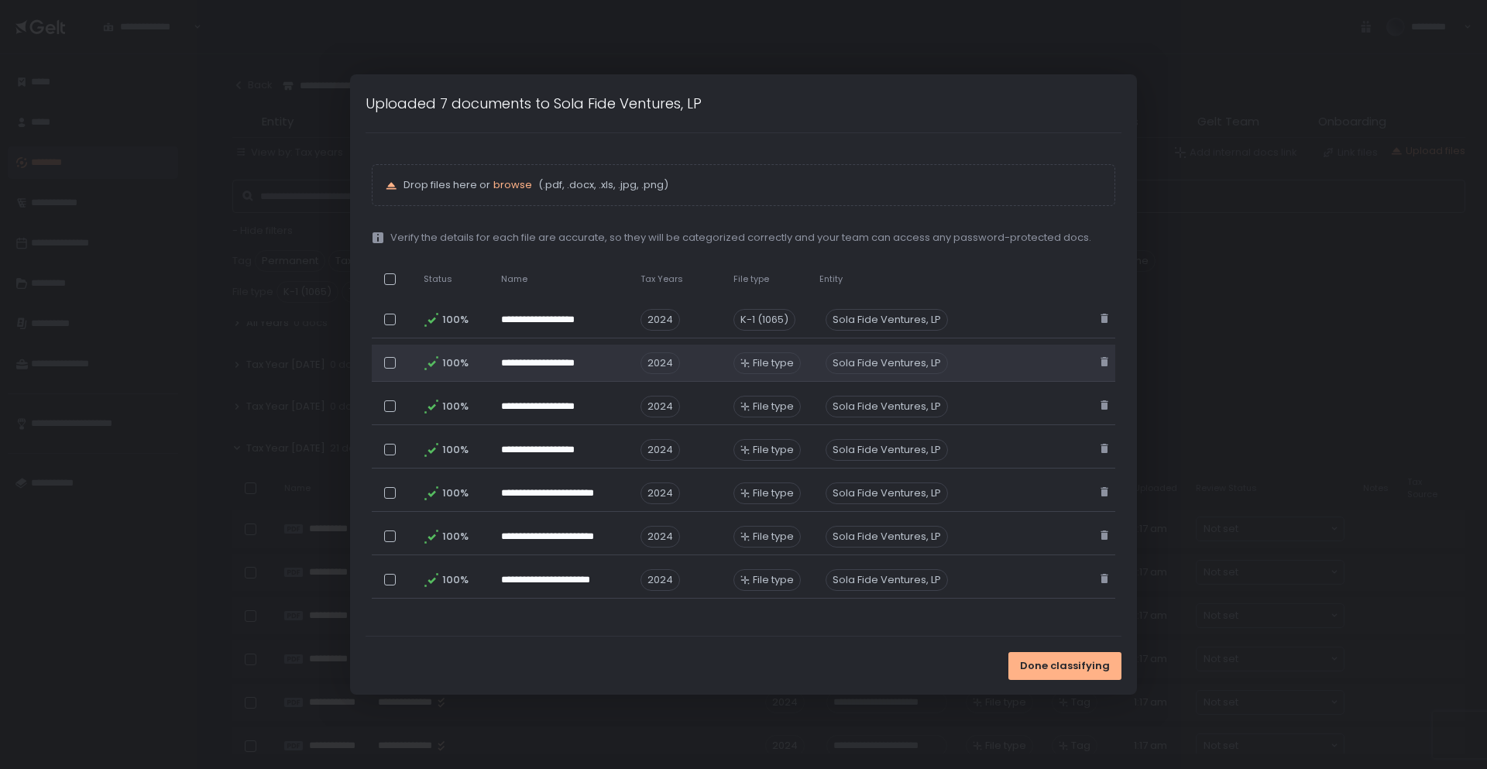
click at [793, 358] on span "File type" at bounding box center [773, 363] width 41 height 14
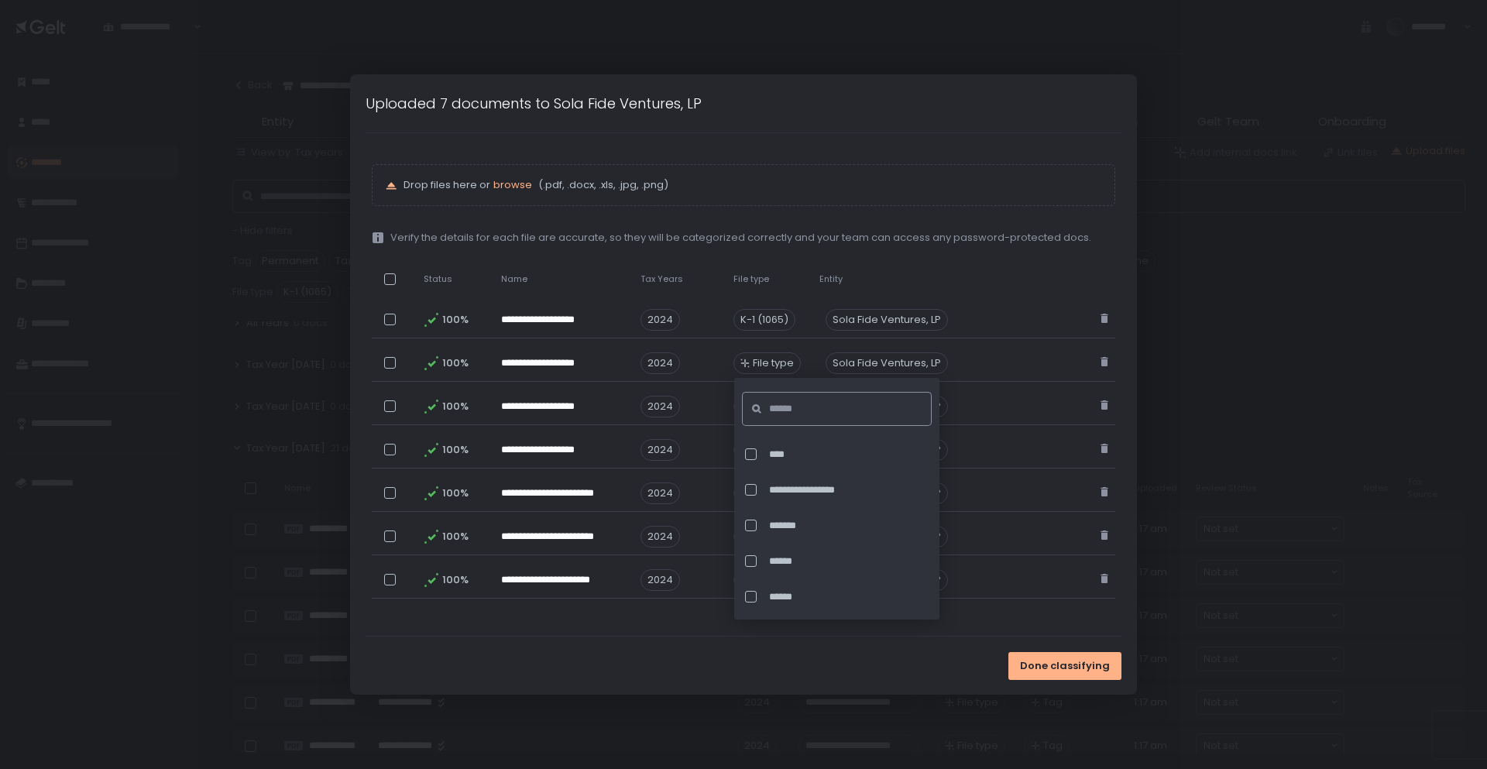
click at [801, 406] on input at bounding box center [841, 409] width 145 height 34
type input "*"
click at [748, 562] on div at bounding box center [751, 561] width 12 height 12
click at [682, 658] on div "Done classifying" at bounding box center [744, 666] width 788 height 58
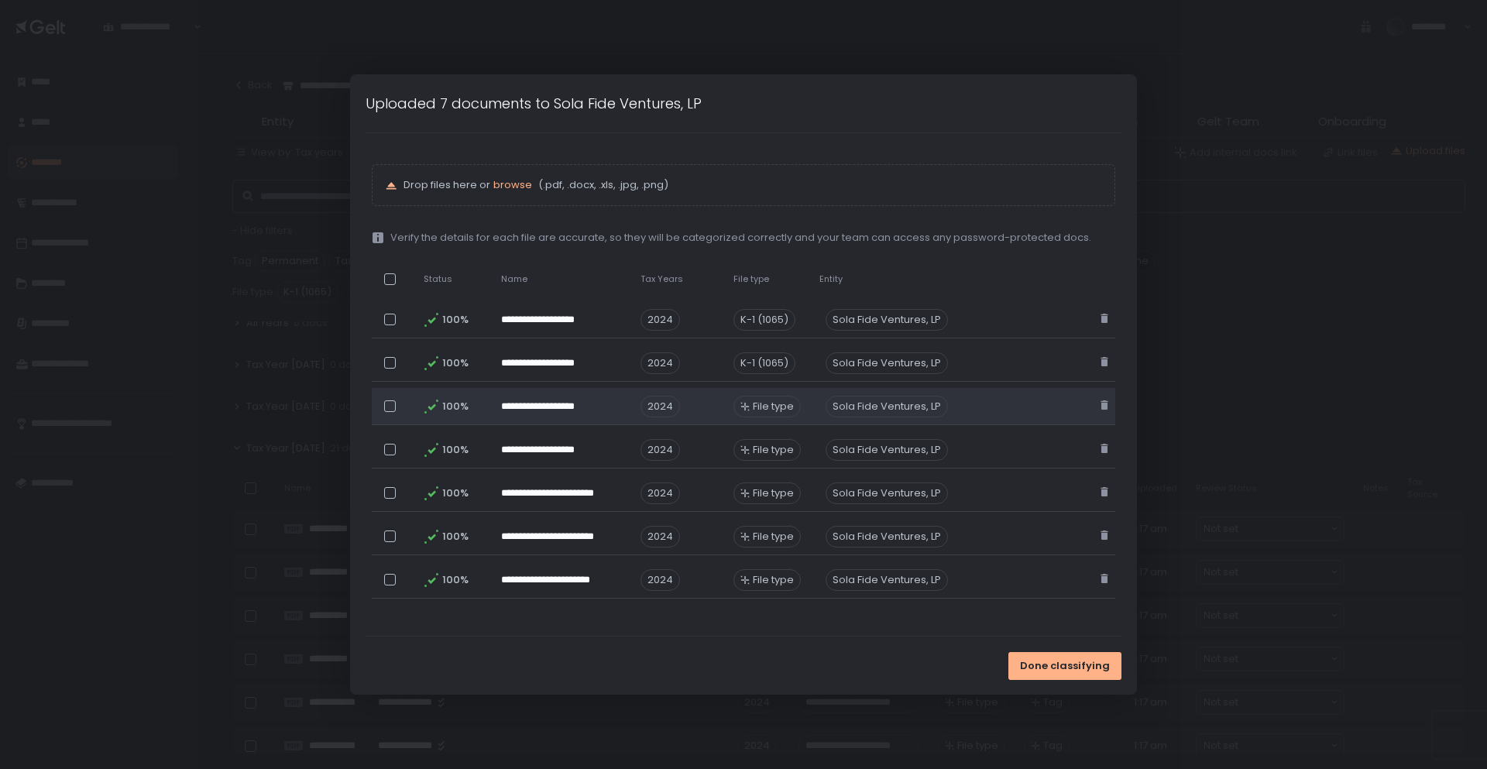
click at [782, 404] on span "File type" at bounding box center [773, 407] width 41 height 14
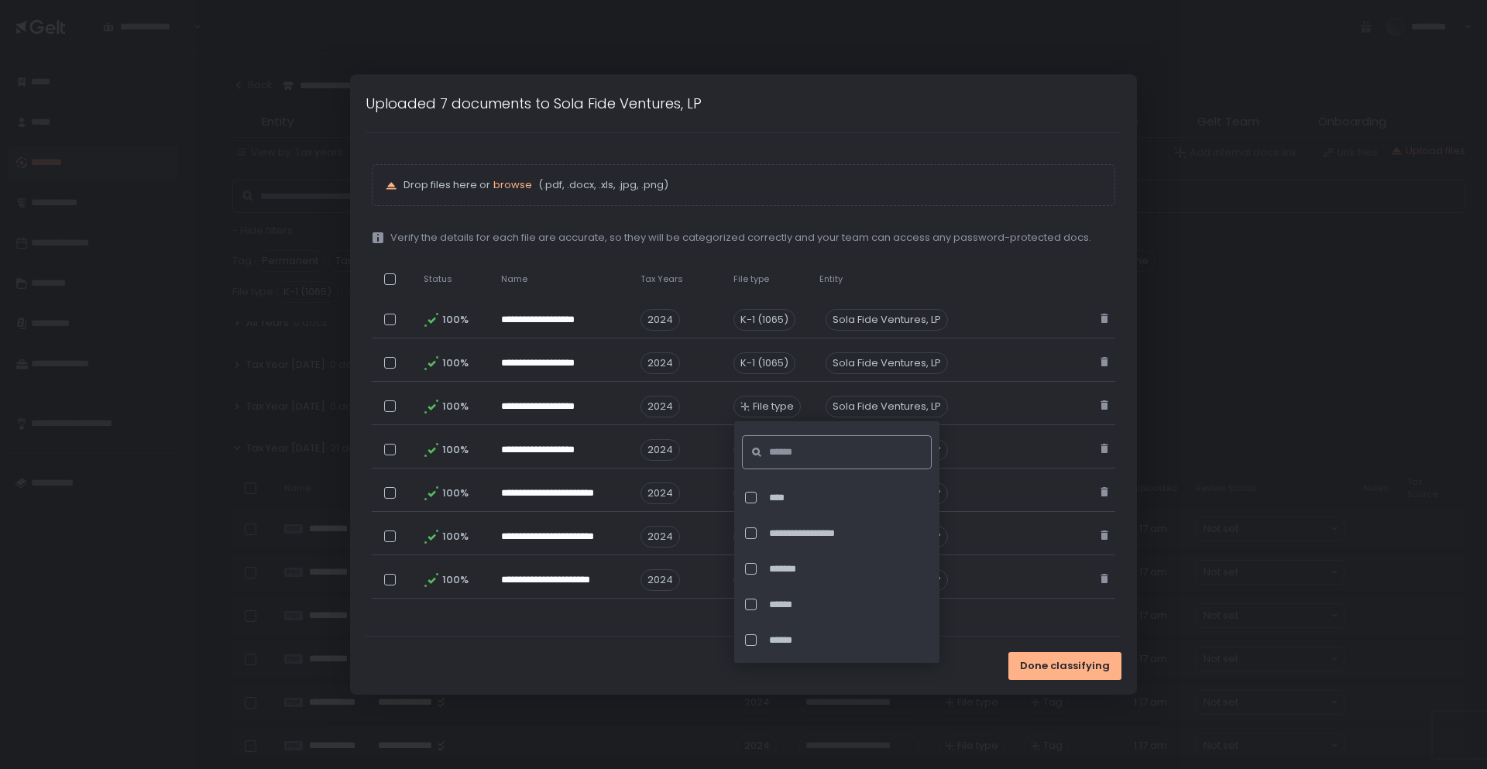
click at [803, 456] on input at bounding box center [841, 452] width 145 height 34
type input "*"
click at [750, 607] on div at bounding box center [751, 605] width 12 height 12
click at [703, 657] on div "Done classifying" at bounding box center [744, 666] width 788 height 58
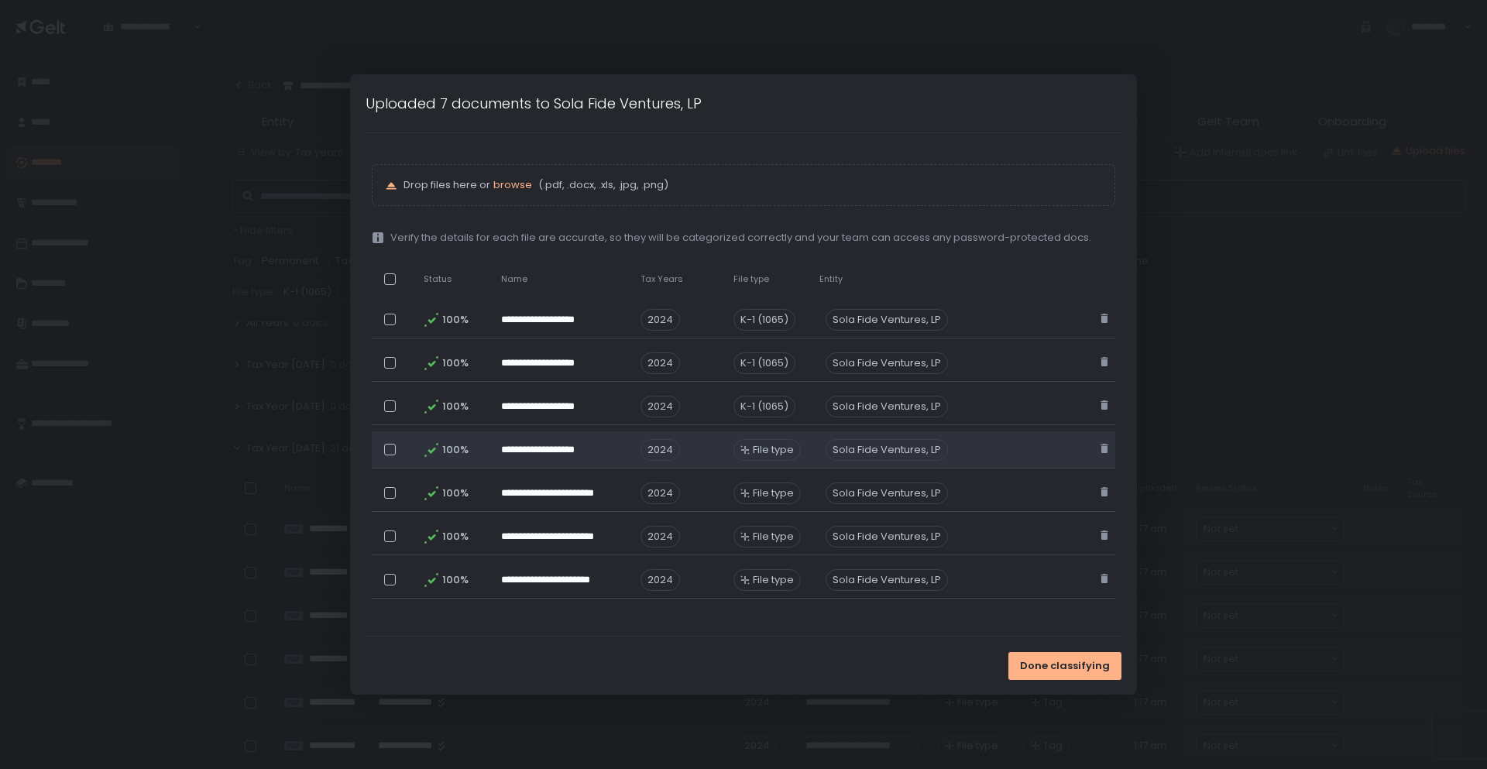
click at [790, 449] on span "File type" at bounding box center [773, 450] width 41 height 14
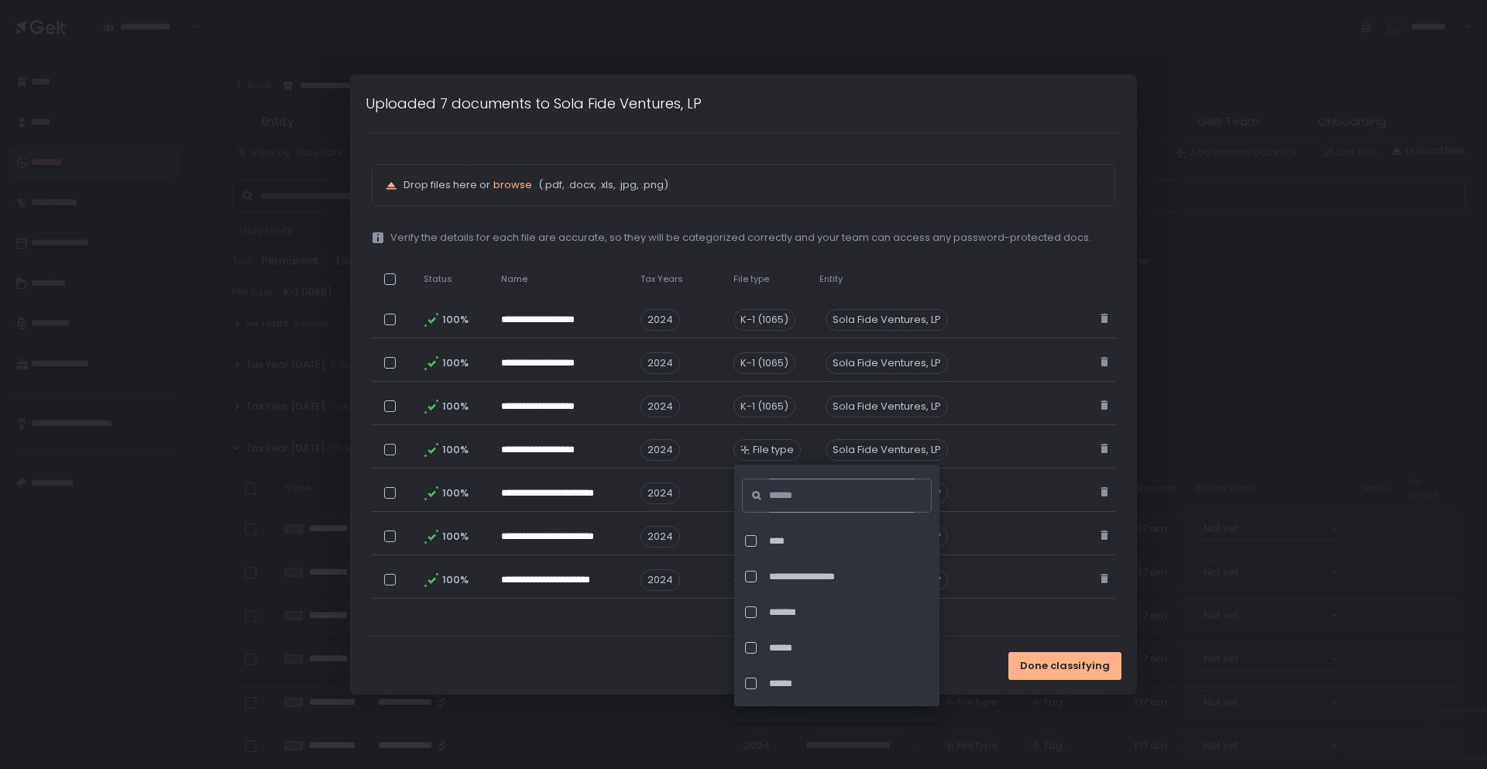
click at [794, 500] on input at bounding box center [841, 496] width 145 height 34
type input "*"
click at [749, 647] on div at bounding box center [751, 648] width 12 height 12
click at [701, 658] on div "Done classifying" at bounding box center [744, 666] width 788 height 58
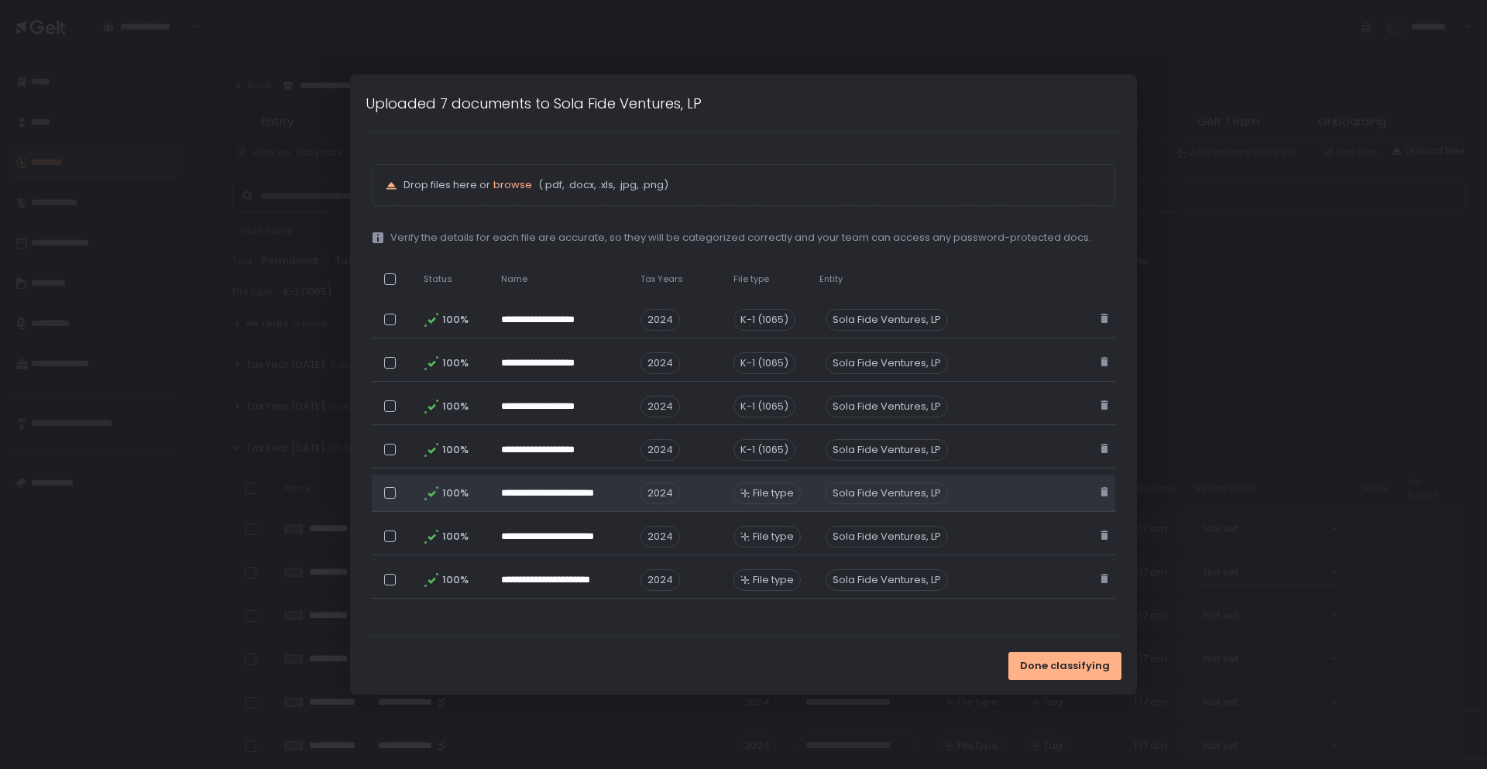
click at [772, 495] on span "File type" at bounding box center [773, 493] width 41 height 14
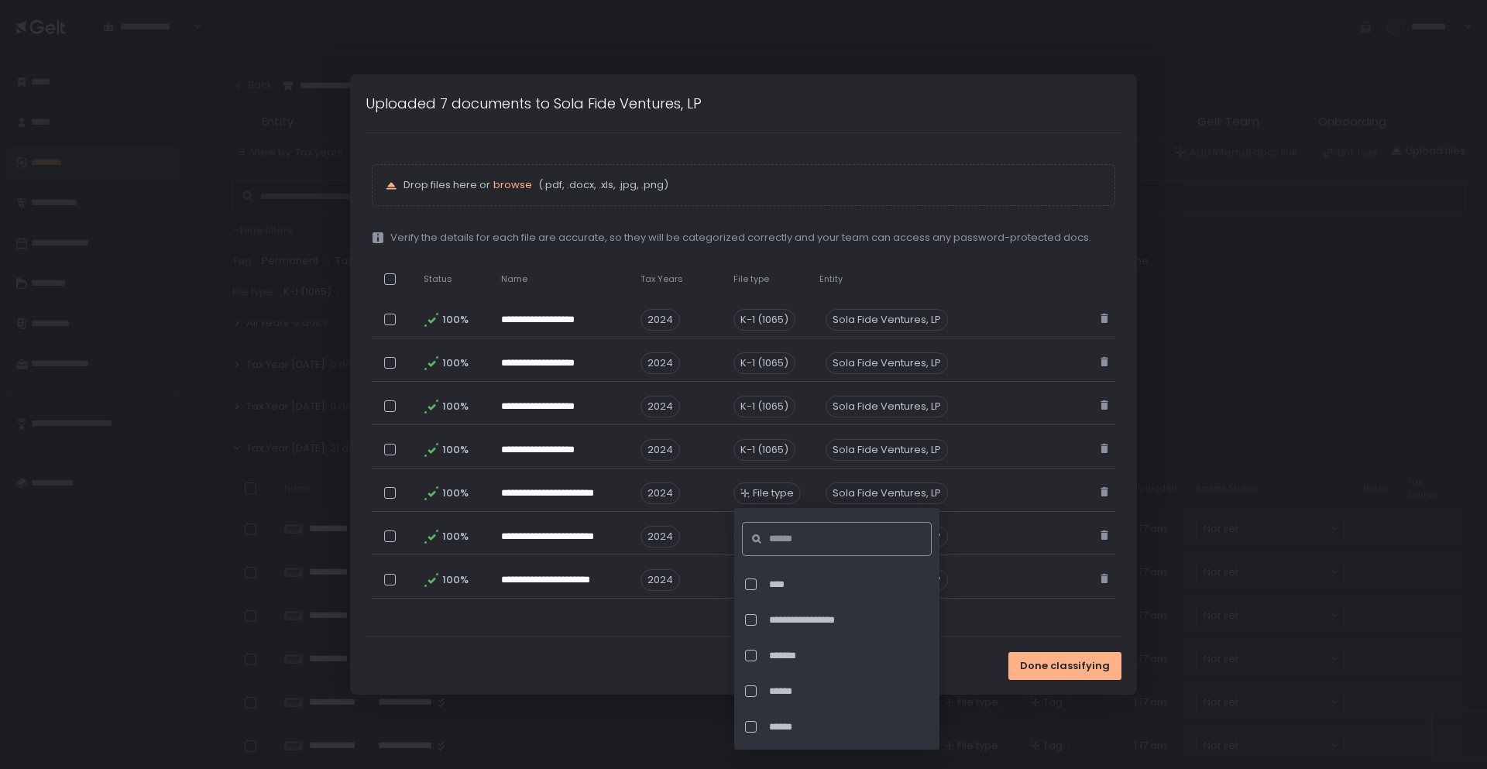
click at [796, 549] on input at bounding box center [841, 539] width 145 height 34
type input "*"
click at [755, 693] on div at bounding box center [751, 692] width 12 height 12
click at [717, 693] on div "Done classifying" at bounding box center [744, 666] width 788 height 58
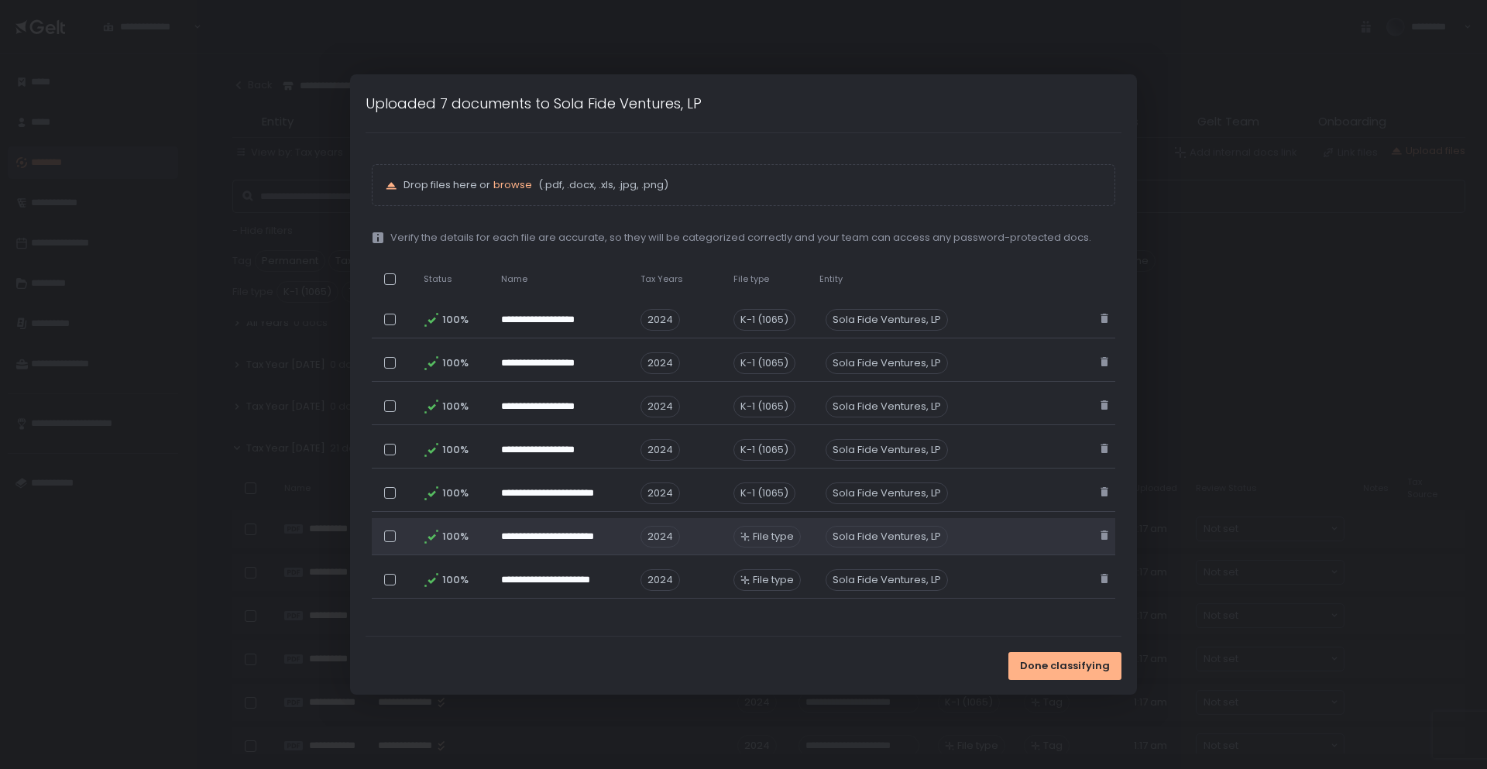
click at [778, 535] on span "File type" at bounding box center [773, 537] width 41 height 14
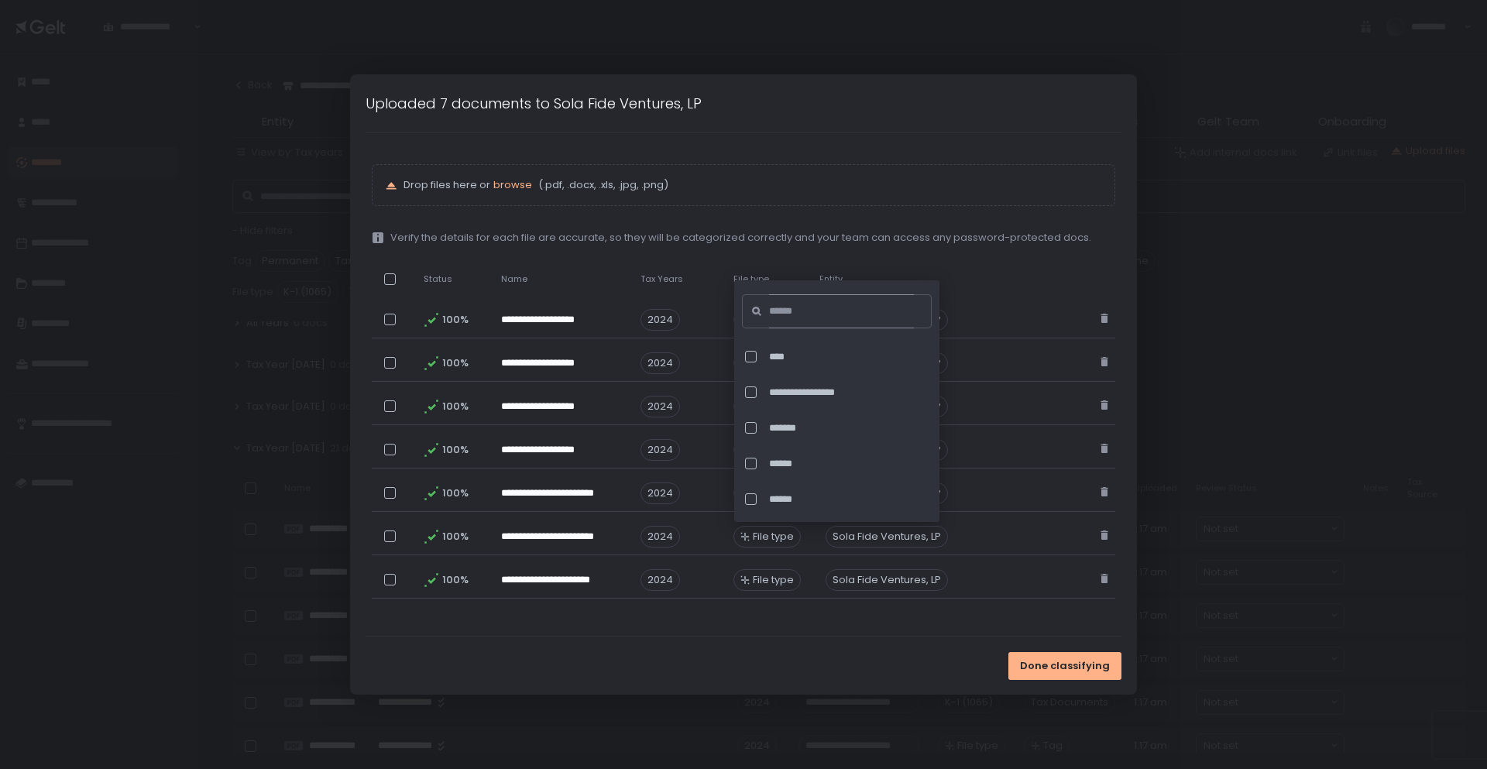
click at [781, 313] on input at bounding box center [841, 311] width 145 height 34
type input "*"
click at [747, 465] on div at bounding box center [751, 464] width 12 height 12
click at [679, 655] on div "Done classifying" at bounding box center [744, 666] width 788 height 58
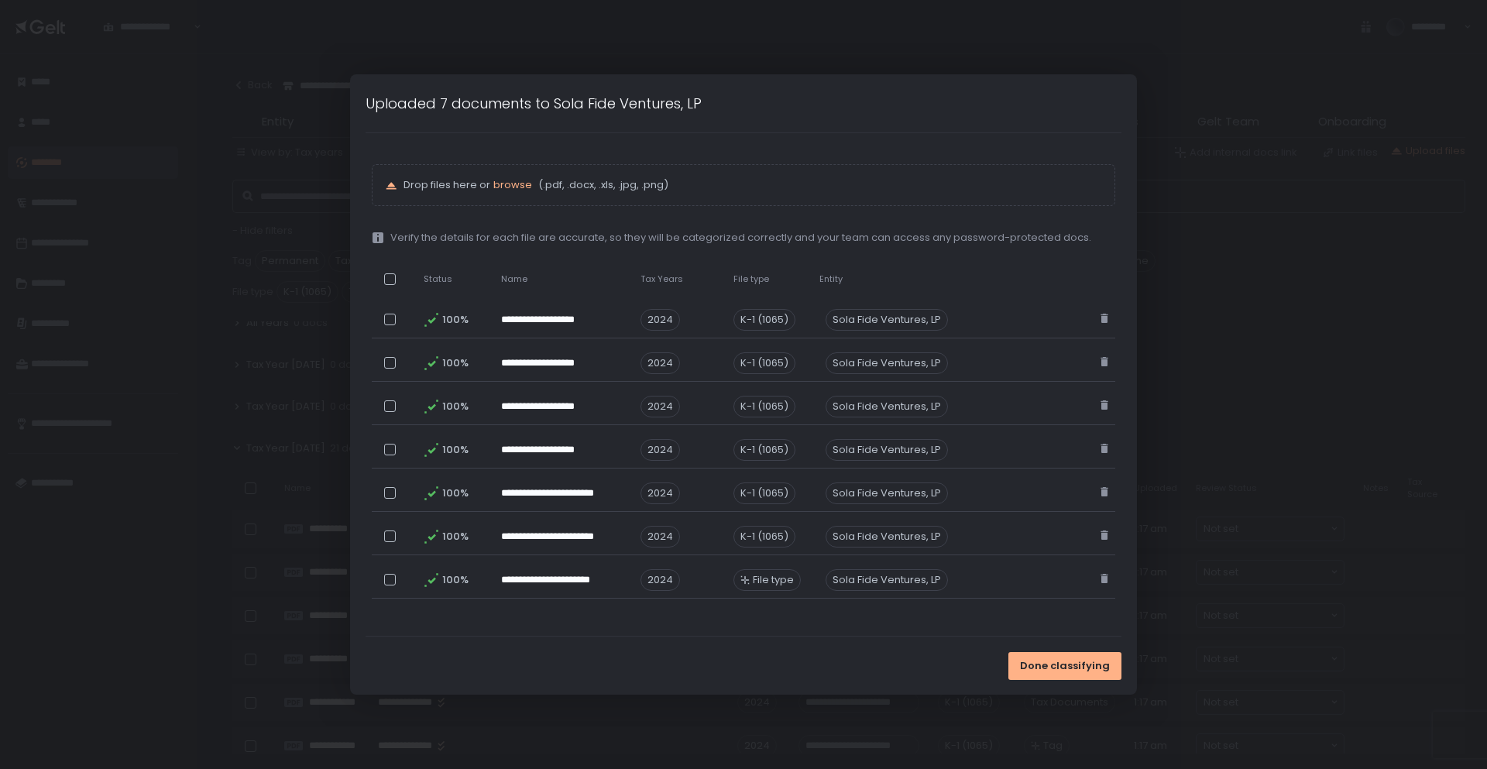
click at [771, 576] on span "File type" at bounding box center [773, 580] width 41 height 14
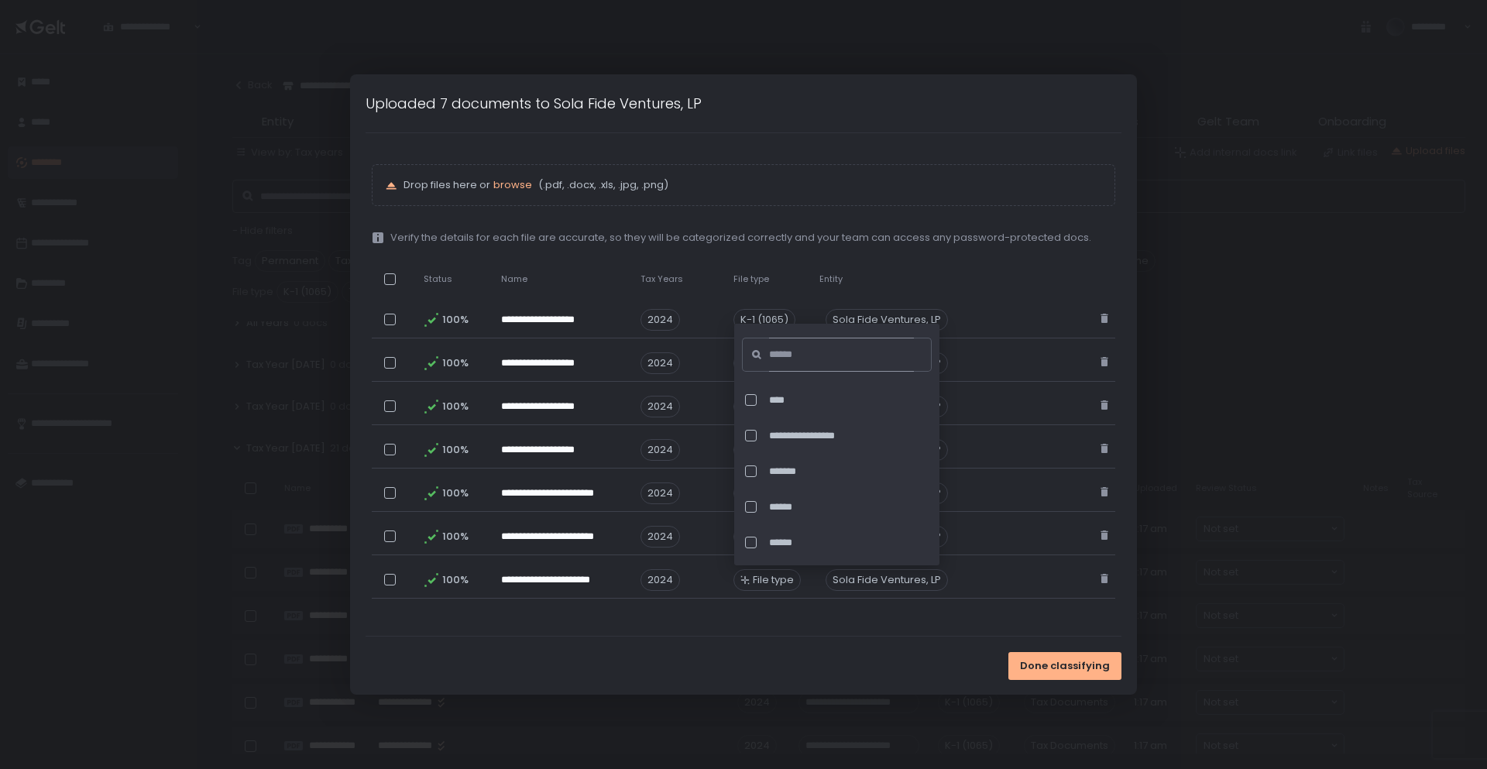
click at [839, 356] on input at bounding box center [841, 355] width 145 height 34
type input "*"
click at [751, 508] on div at bounding box center [751, 507] width 12 height 12
click at [710, 643] on div "Done classifying" at bounding box center [744, 666] width 786 height 58
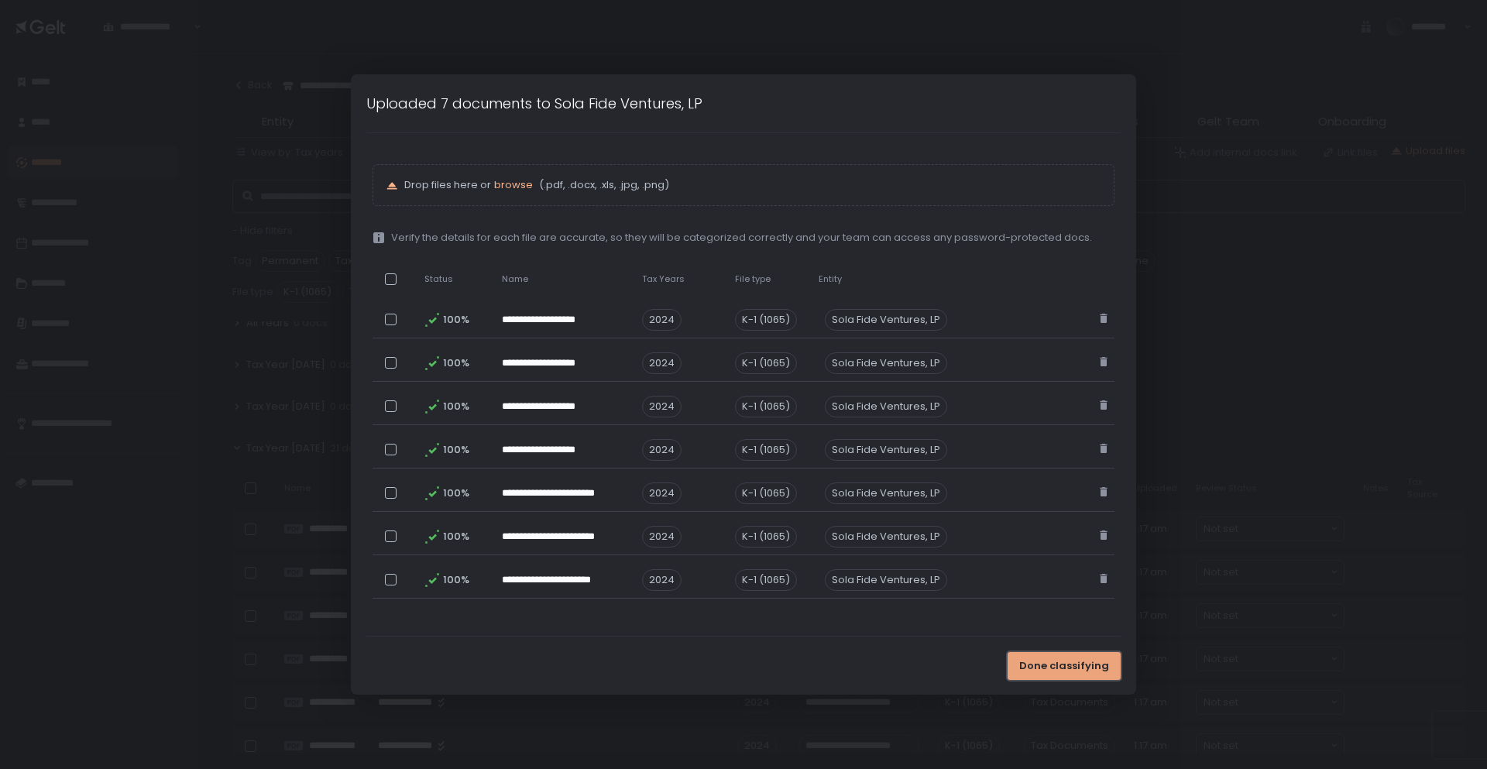
click at [1050, 676] on button "Done classifying" at bounding box center [1064, 666] width 113 height 28
